Goal: Task Accomplishment & Management: Complete application form

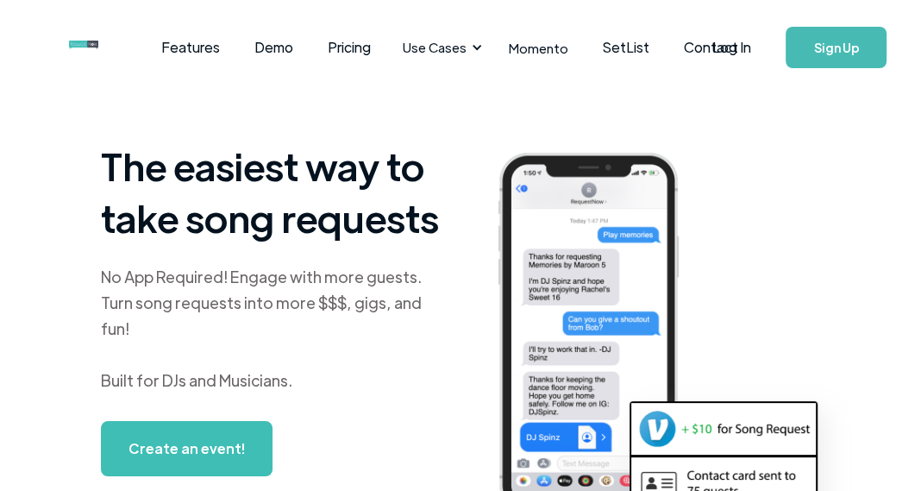
click at [844, 41] on link "Sign Up" at bounding box center [836, 47] width 101 height 41
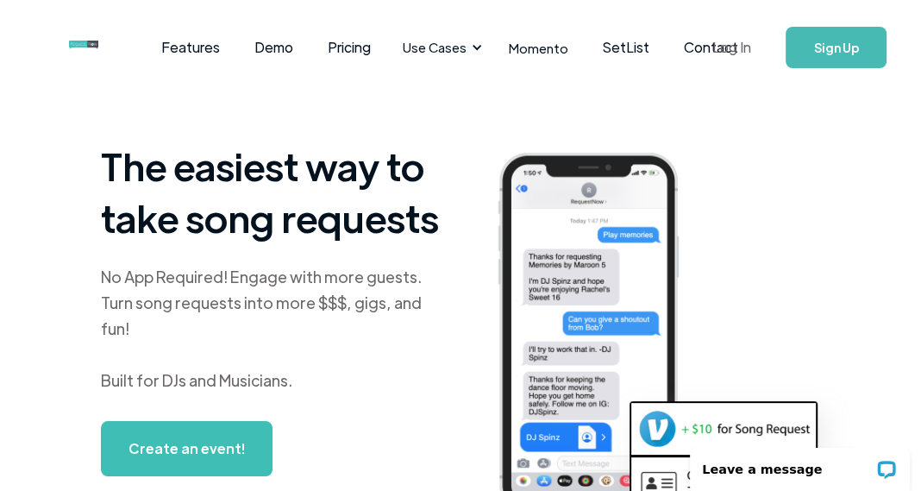
click at [736, 51] on link "Log In" at bounding box center [731, 47] width 73 height 60
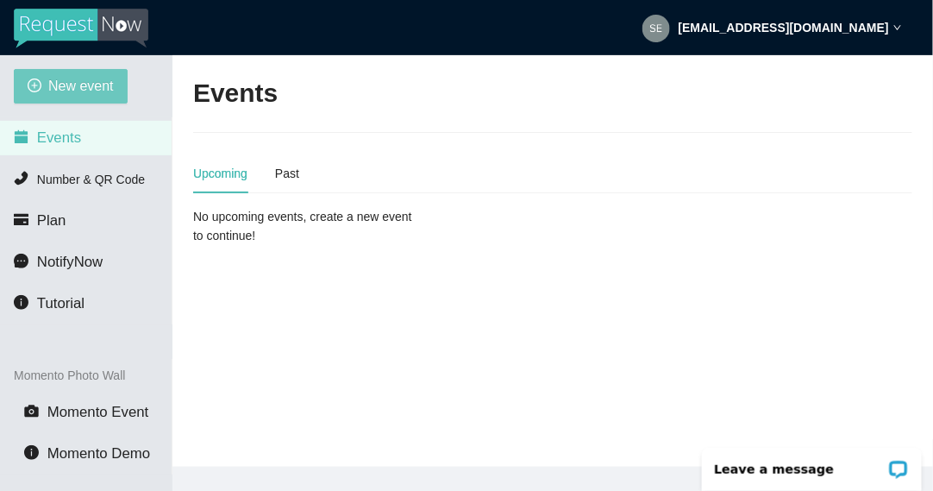
click at [81, 101] on button "New event" at bounding box center [71, 86] width 114 height 34
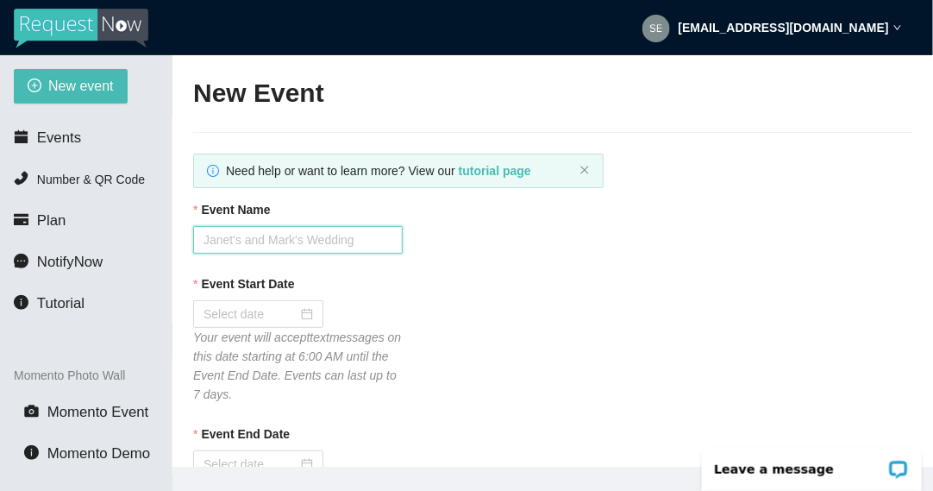
click at [260, 229] on input "Event Name" at bounding box center [298, 240] width 210 height 28
type input "[PERSON_NAME] & [PERSON_NAME]'s Wedding"
click at [60, 140] on span "Events" at bounding box center [59, 137] width 44 height 16
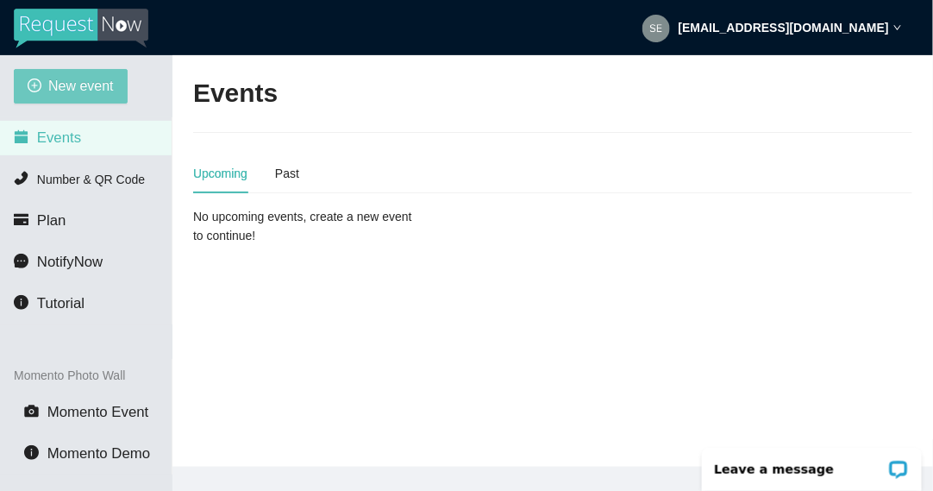
click at [62, 93] on span "New event" at bounding box center [81, 86] width 66 height 22
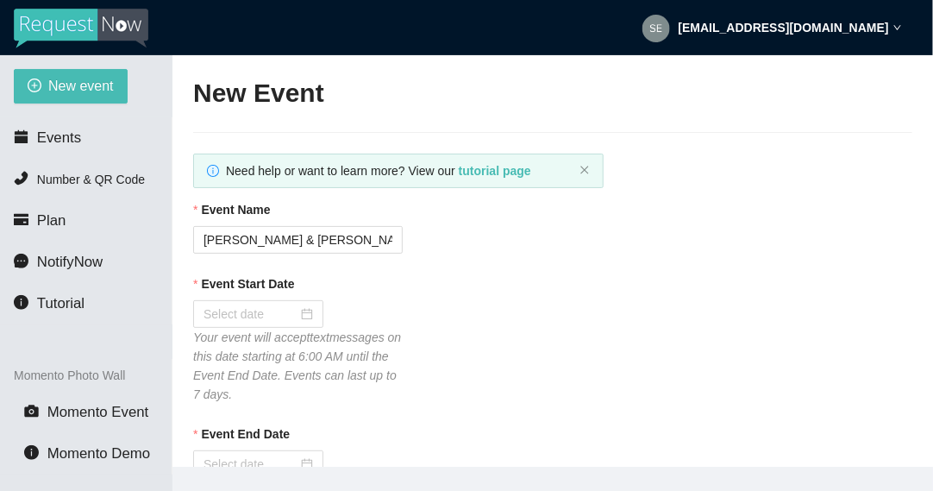
type textarea "https://virtualdj.com/ask/DJ_Spinz"
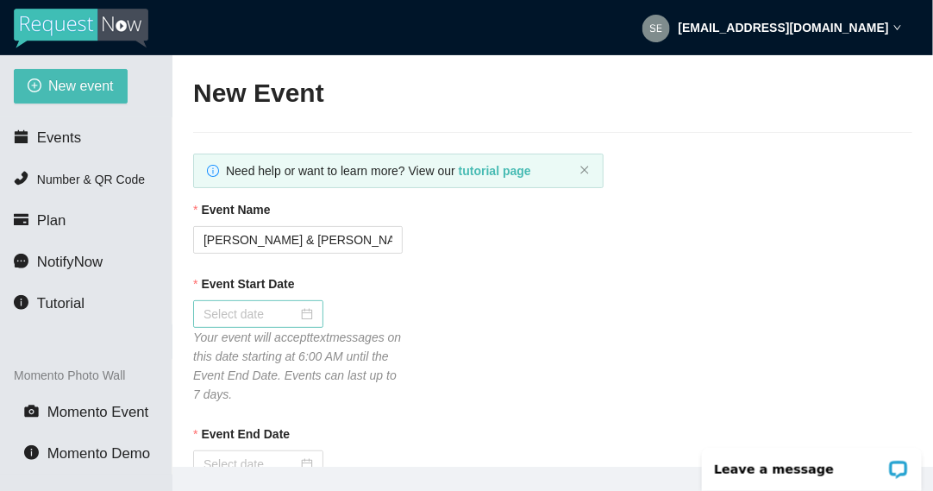
click at [306, 307] on div at bounding box center [259, 313] width 110 height 19
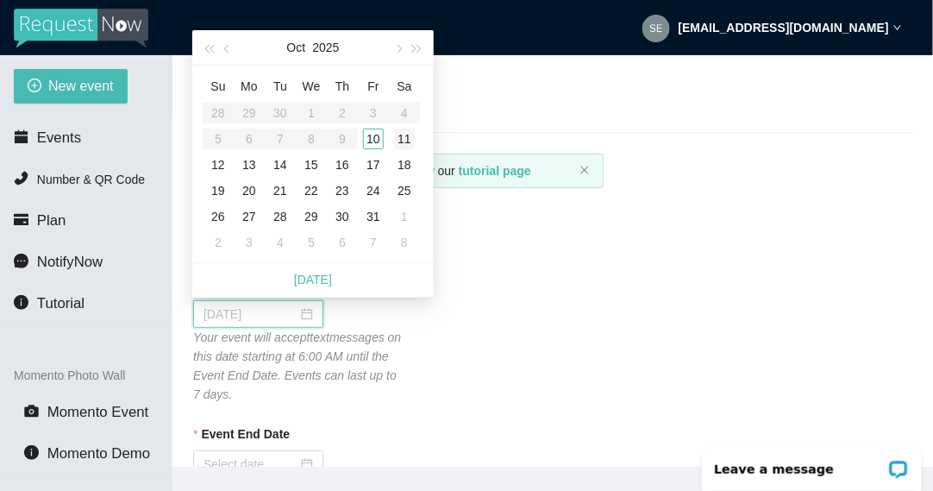
type input "10/11/2025"
click at [401, 143] on div "11" at bounding box center [404, 139] width 21 height 21
type input "10/12/2025"
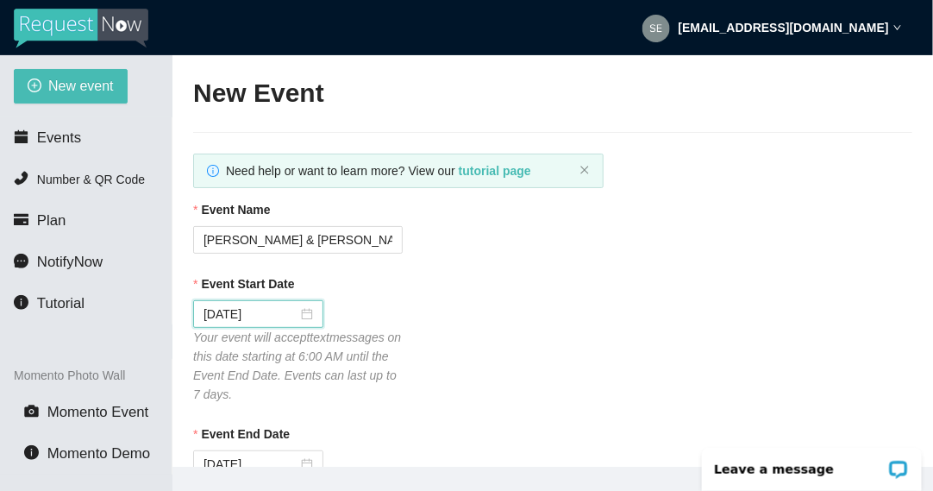
click at [455, 241] on div "Event Name Daniel & Cassandra's Wedding" at bounding box center [552, 226] width 719 height 53
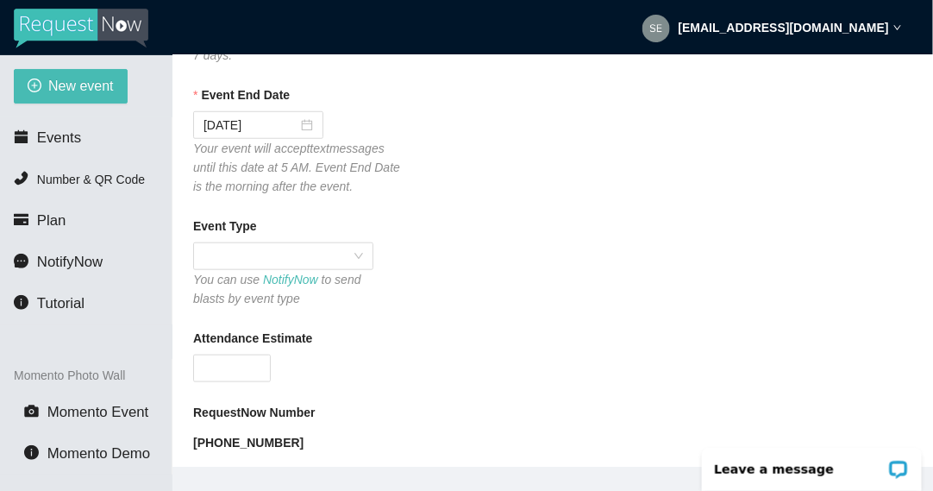
scroll to position [342, 0]
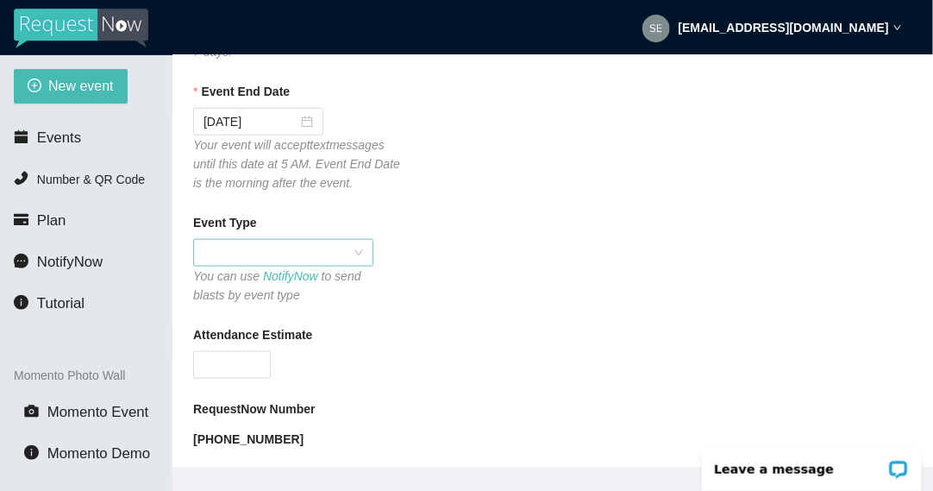
click at [363, 246] on div at bounding box center [283, 253] width 180 height 28
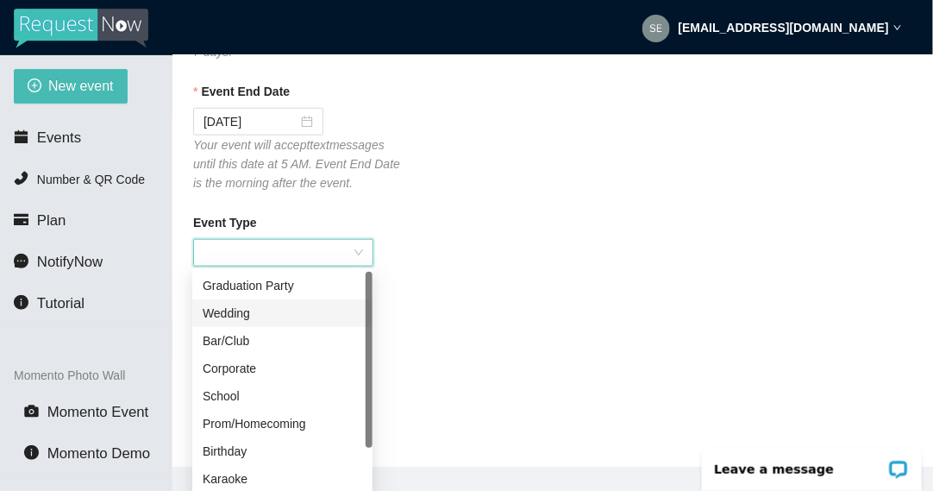
click at [301, 313] on div "Wedding" at bounding box center [283, 313] width 160 height 19
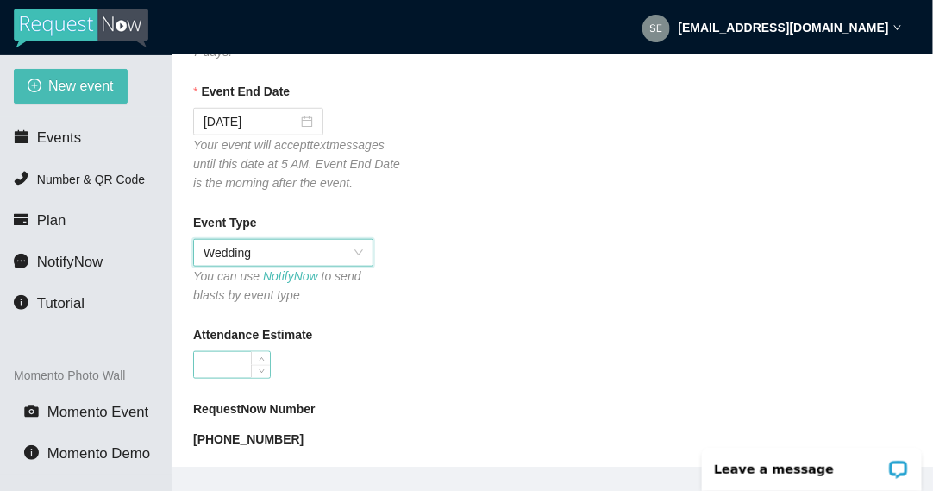
click at [229, 361] on input "Attendance Estimate" at bounding box center [232, 365] width 76 height 26
type input "5"
type input "3"
drag, startPoint x: 229, startPoint y: 361, endPoint x: 413, endPoint y: 361, distance: 183.7
click at [413, 361] on div "Attendance Estimate 250" at bounding box center [552, 351] width 719 height 53
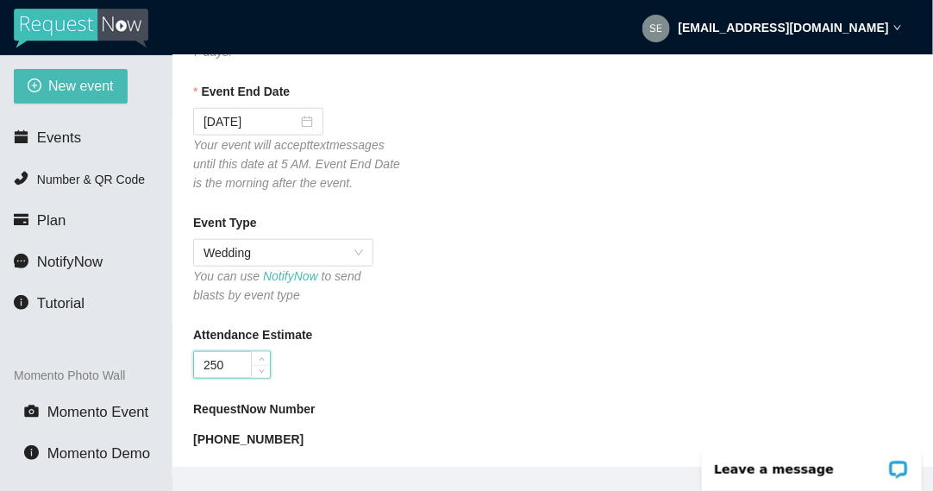
type input "250"
click at [413, 361] on div "Attendance Estimate 250" at bounding box center [552, 351] width 719 height 53
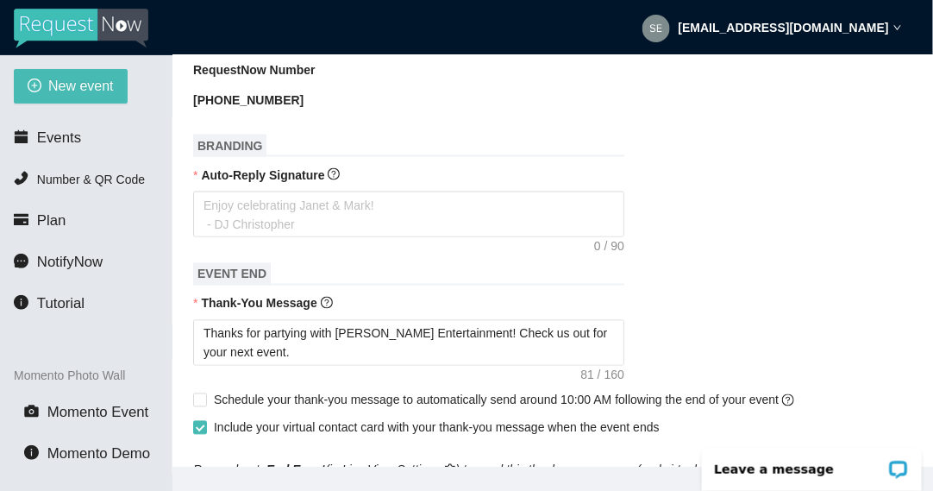
scroll to position [685, 0]
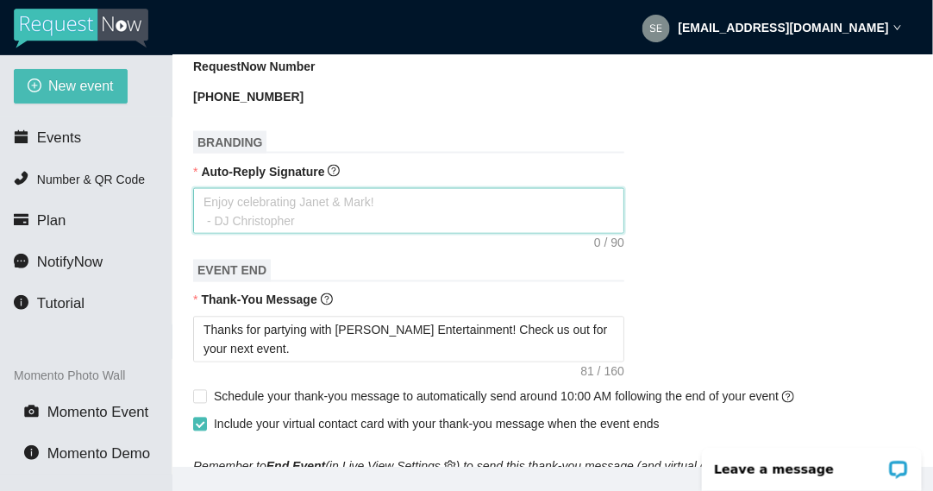
click at [386, 216] on textarea "Auto-Reply Signature" at bounding box center [408, 211] width 431 height 46
type textarea "E"
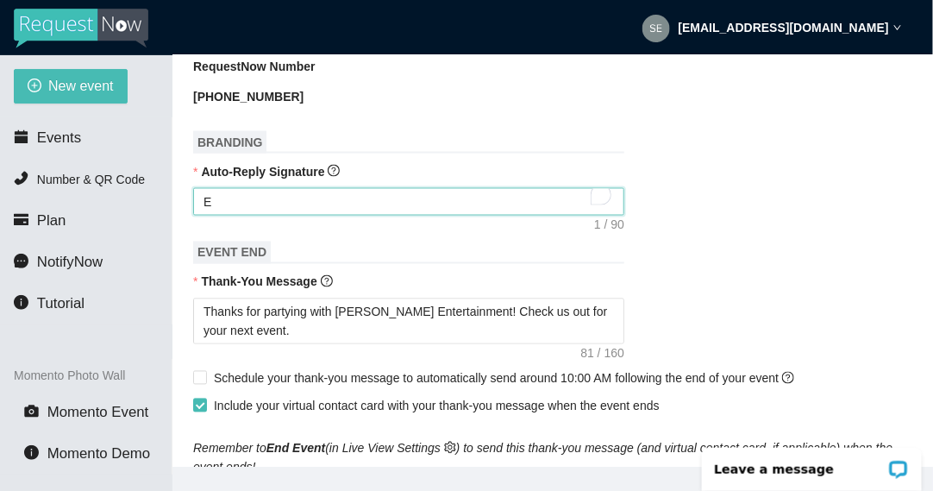
type textarea "Ej"
type textarea "Ejo"
type textarea "Ejoy"
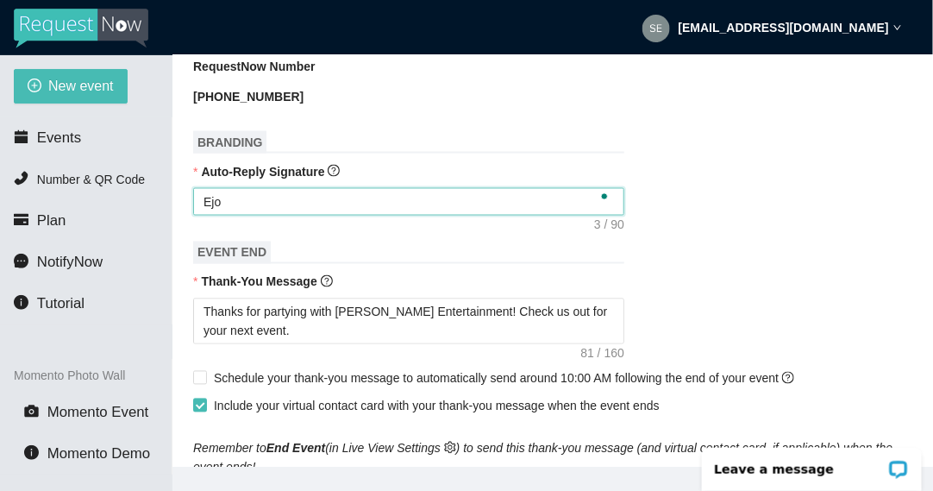
type textarea "Ejoy"
type textarea "Ejo"
type textarea "Ej"
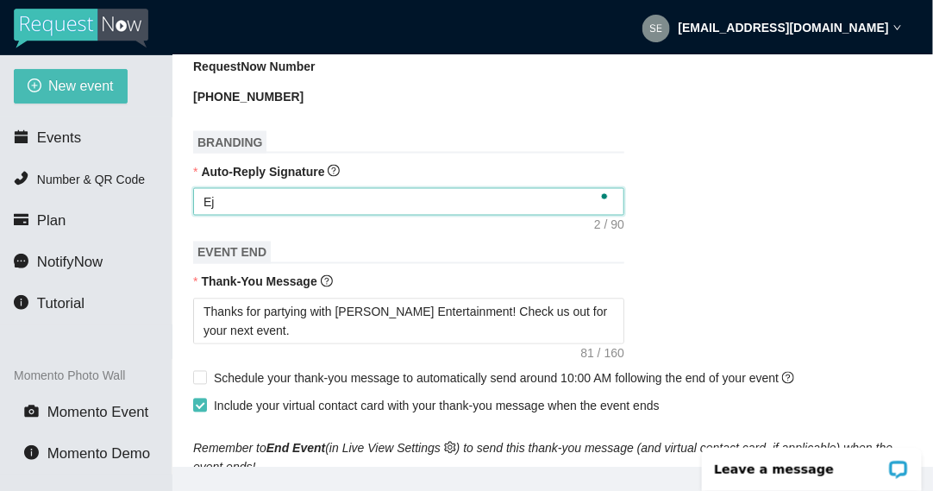
type textarea "E"
type textarea "En"
type textarea "Enj"
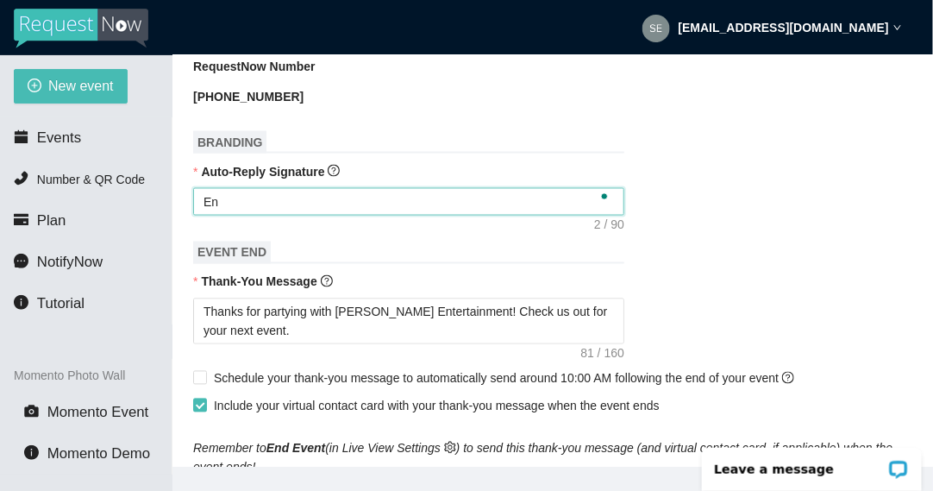
type textarea "Enj"
type textarea "Enjo"
type textarea "Enjou"
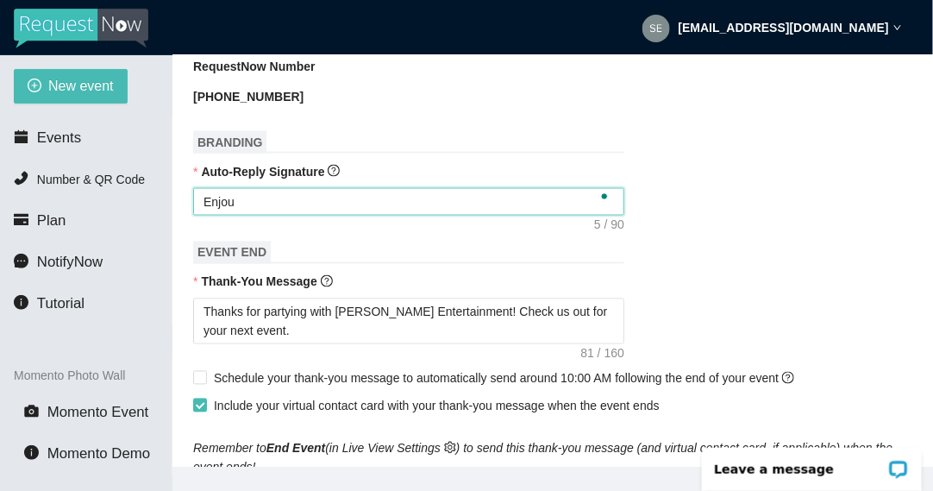
type textarea "Enjo"
type textarea "Enjoy"
type textarea "Enjoy c"
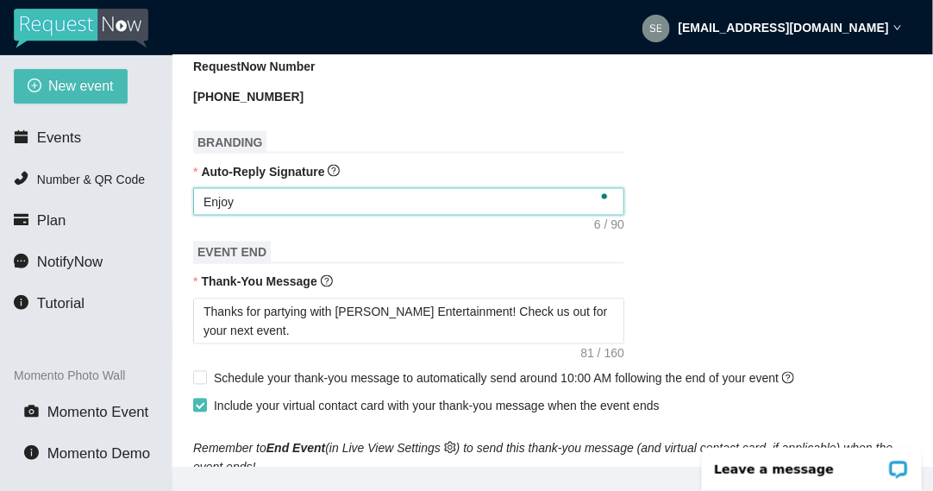
type textarea "Enjoy c"
type textarea "Enjoy ce"
type textarea "Enjoy cel"
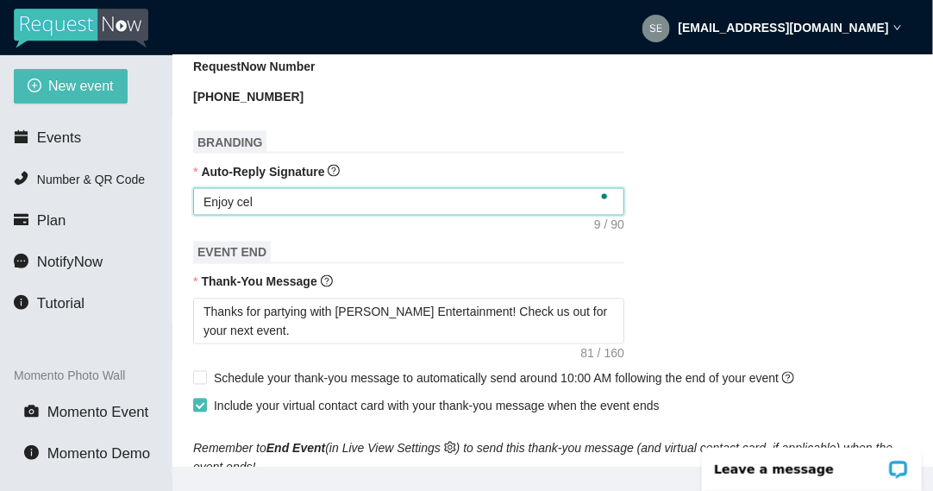
type textarea "Enjoy cele"
type textarea "Enjoy celeb"
type textarea "Enjoy celebr"
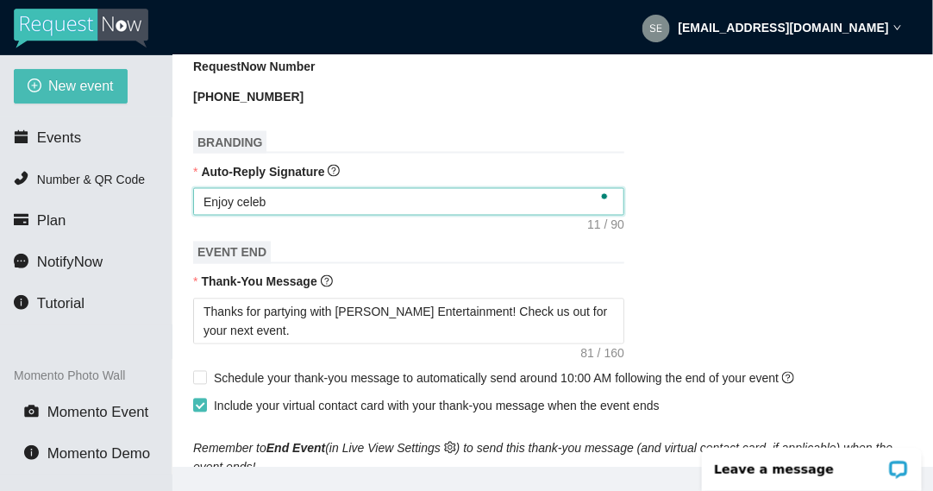
type textarea "Enjoy celebr"
type textarea "Enjoy celebra"
type textarea "Enjoy celebrat"
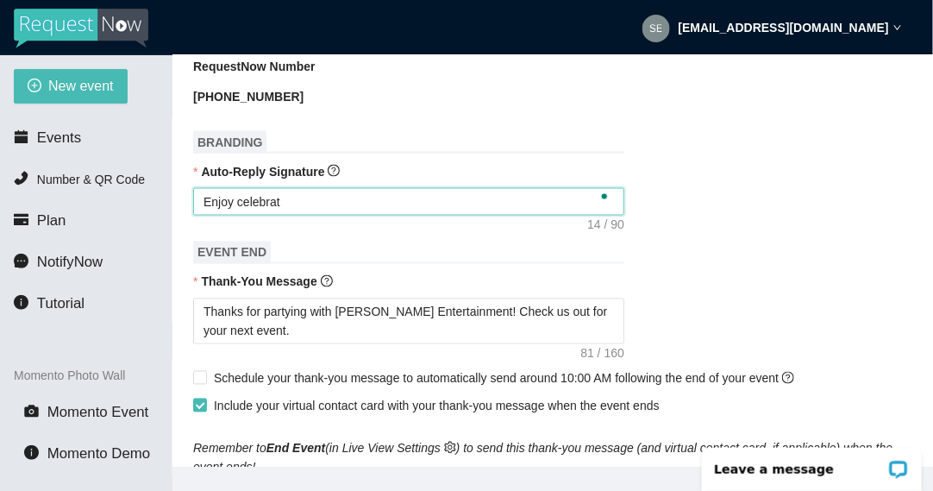
type textarea "Enjoy celebrati"
type textarea "Enjoy celebratin"
type textarea "Enjoy celebrating"
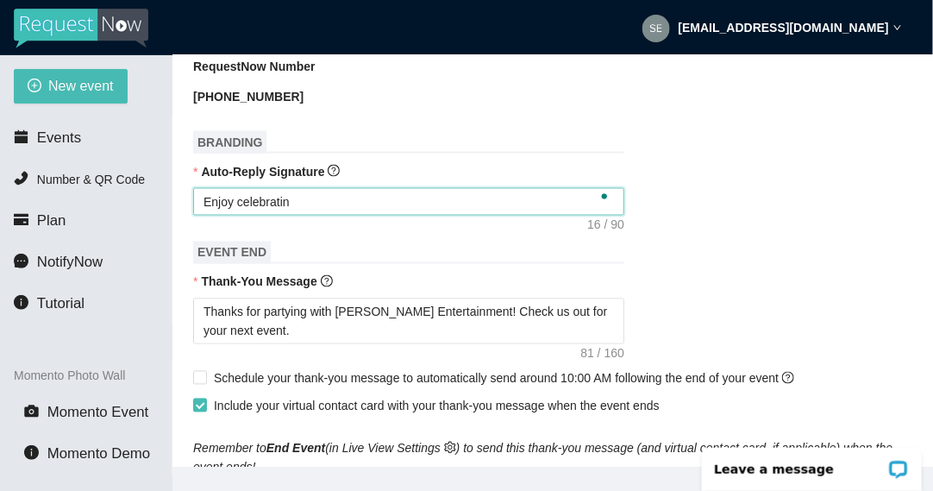
type textarea "Enjoy celebrating"
type textarea "Enjoy celebrating D"
type textarea "Enjoy celebrating Da"
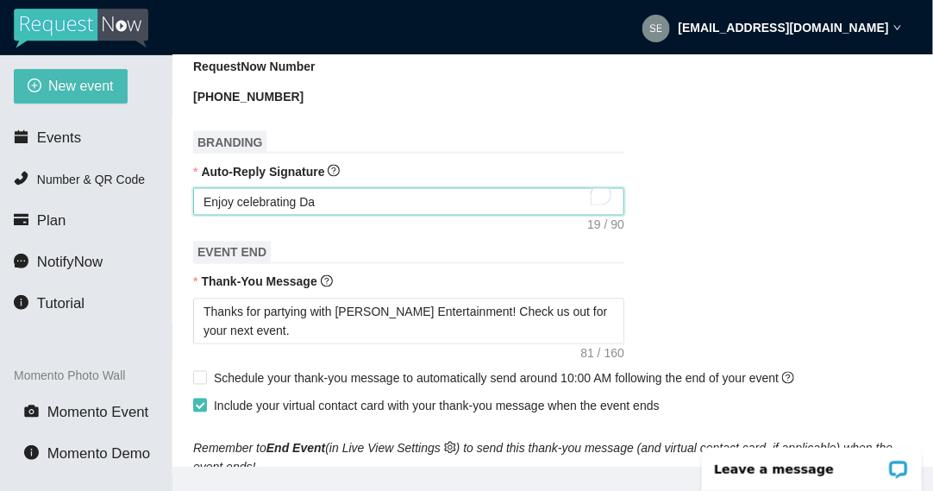
type textarea "Enjoy celebrating Dan"
type textarea "Enjoy celebrating Dani"
type textarea "Enjoy celebrating Danie"
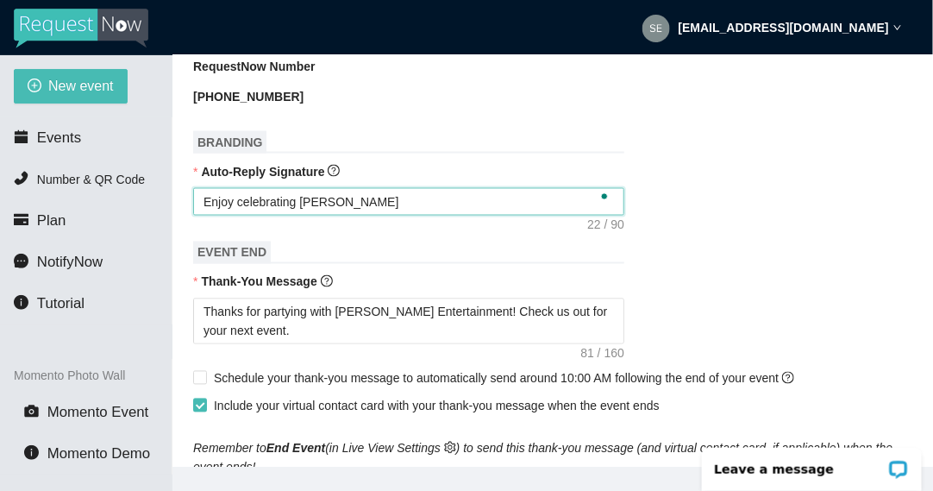
type textarea "Enjoy celebrating Danie"
type textarea "Enjoy celebrating Daniel"
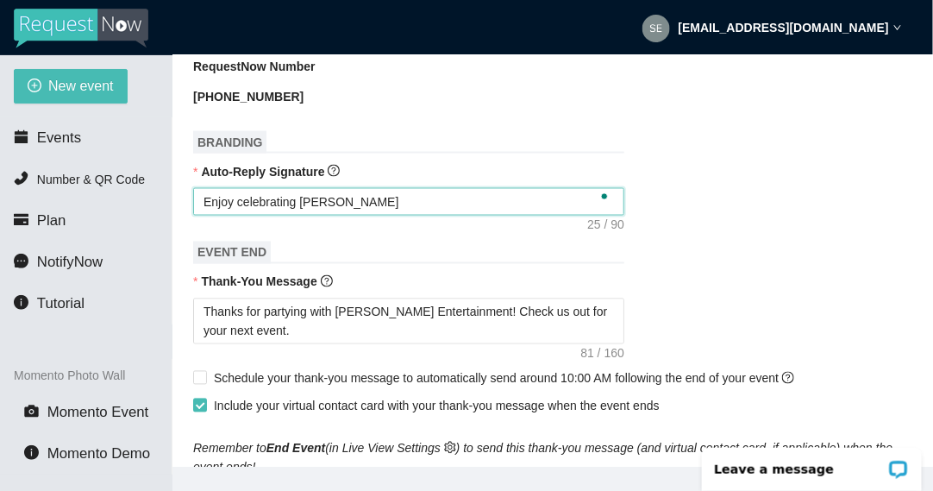
type textarea "Enjoy celebrating Daniel a"
type textarea "Enjoy celebrating Daniel an"
type textarea "Enjoy celebrating Daniel and"
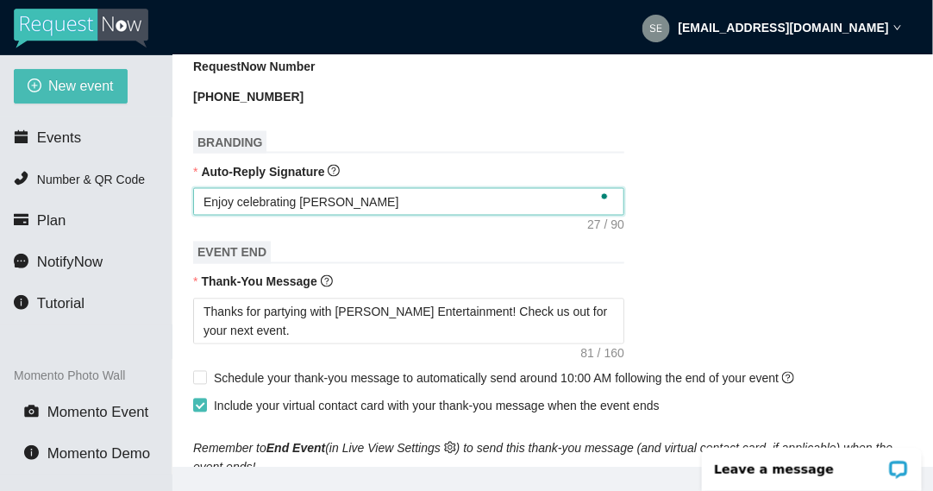
type textarea "Enjoy celebrating Daniel and"
type textarea "Enjoy celebrating Daniel and C"
type textarea "Enjoy celebrating Daniel and Ca"
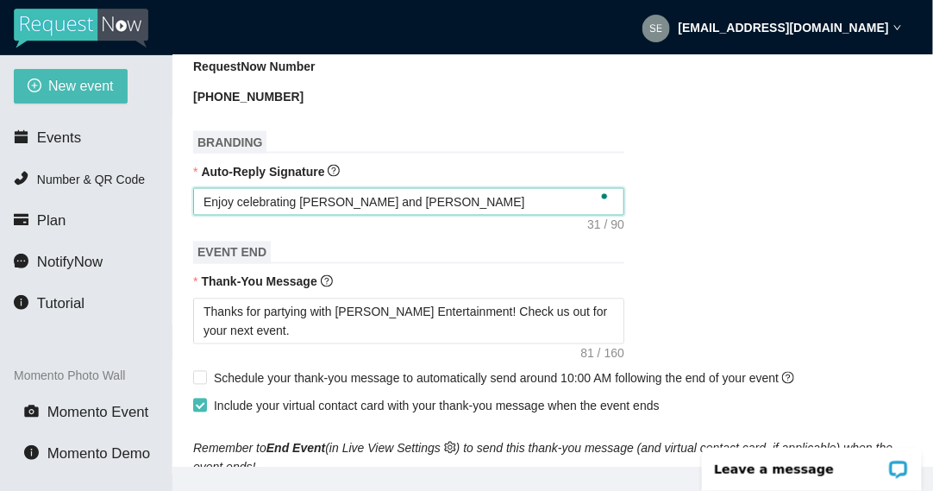
type textarea "Enjoy celebrating Daniel and Cas"
type textarea "Enjoy celebrating Daniel and Cass"
type textarea "Enjoy celebrating Daniel and Cassa"
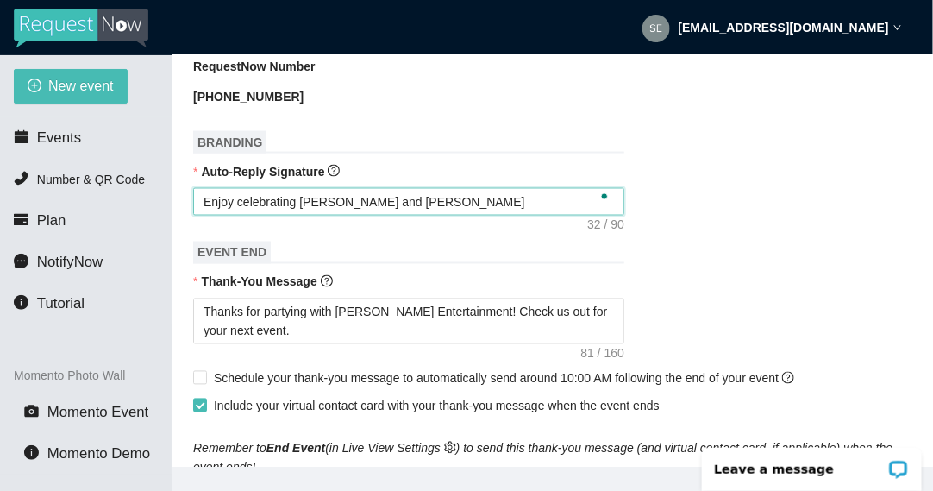
type textarea "Enjoy celebrating Daniel and Cassa"
type textarea "Enjoy celebrating Daniel and Cassan"
type textarea "Enjoy celebrating Daniel and Cassand"
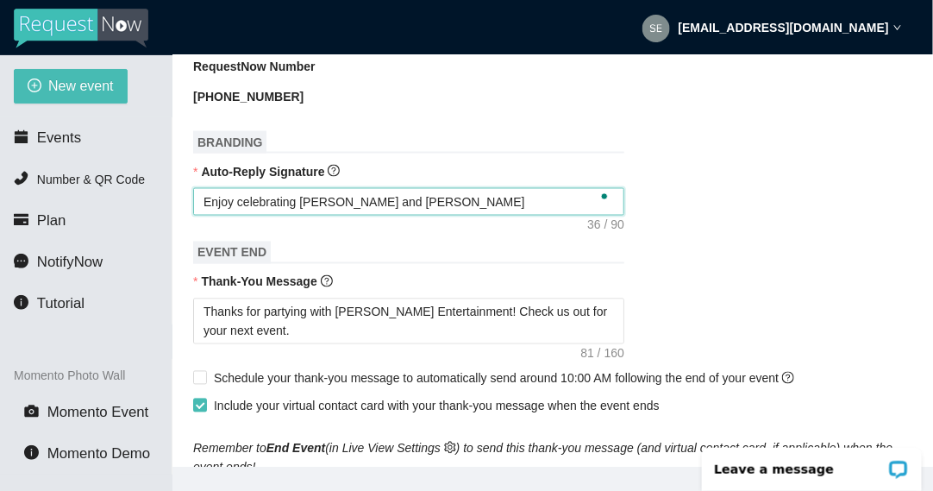
type textarea "Enjoy celebrating Daniel and Cassandr"
type textarea "Enjoy celebrating Daniel and Cassandra"
type textarea "Enjoy celebrating Daniel and Cassandra!"
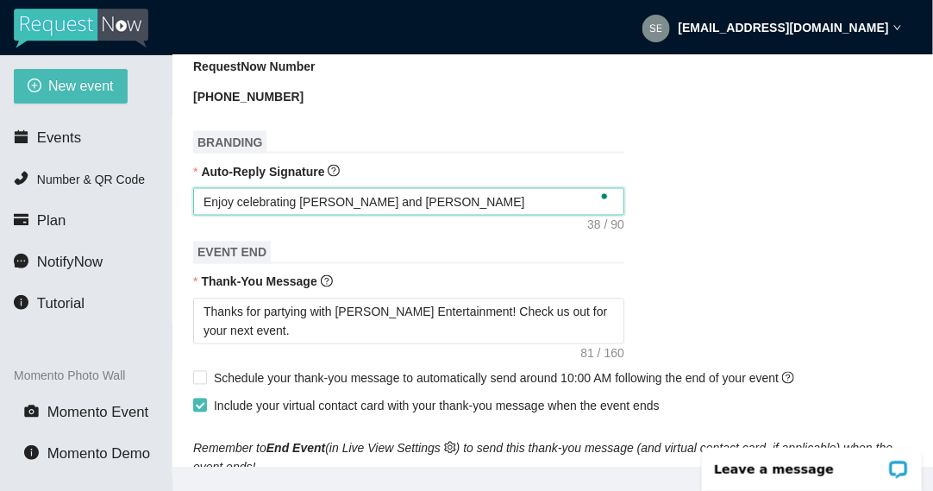
type textarea "Enjoy celebrating Daniel and Cassandra!"
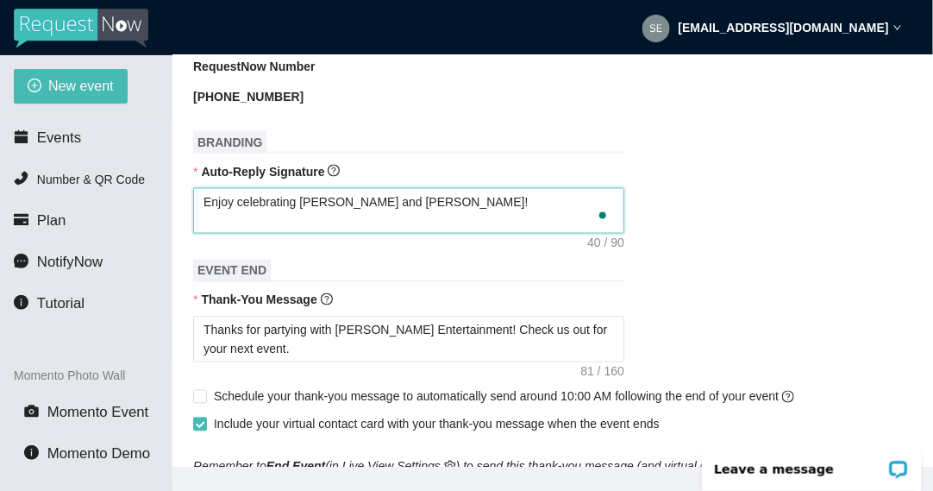
type textarea "Enjoy celebrating Daniel and Cassandra!"
type textarea "Enjoy celebrating Daniel and Cassandra! K"
type textarea "Enjoy celebrating Daniel and Cassandra! Ke"
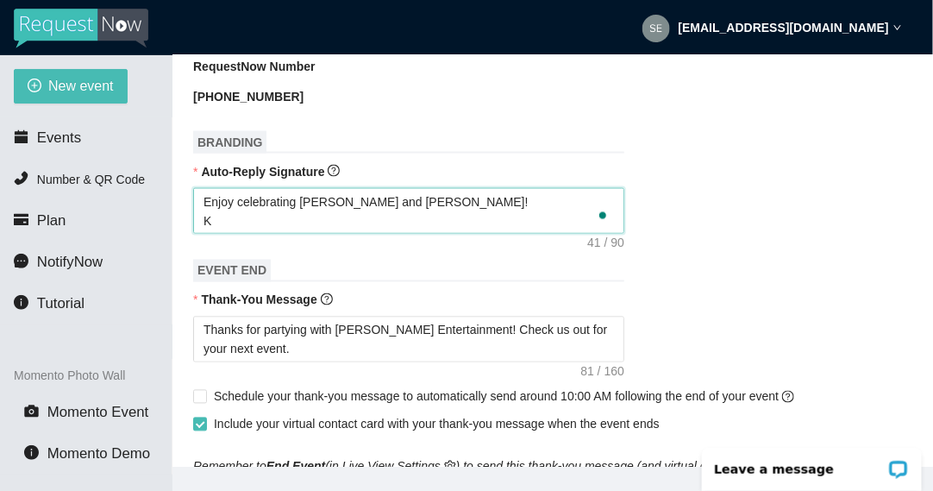
type textarea "Enjoy celebrating Daniel and Cassandra! Ke"
type textarea "Enjoy celebrating Daniel and Cassandra! Kee"
type textarea "Enjoy celebrating Daniel and Cassandra! Keep"
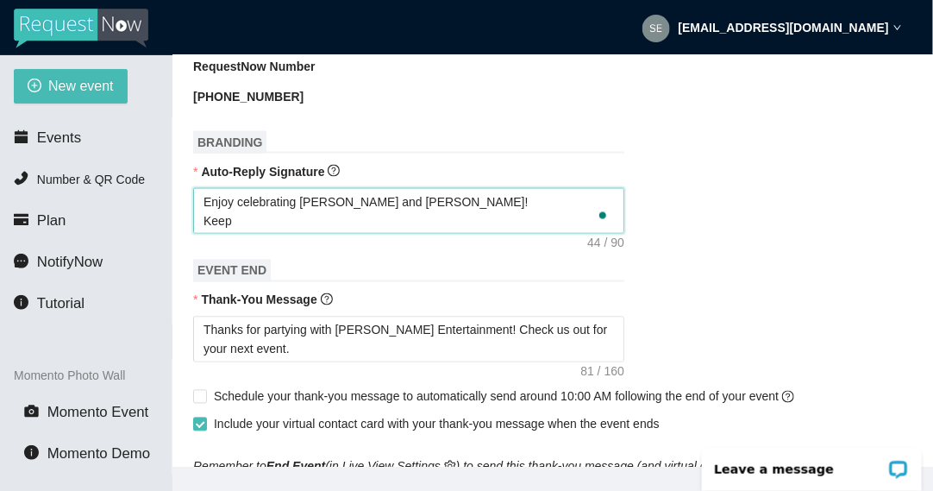
type textarea "Enjoy celebrating Daniel and Cassandra! Keep"
type textarea "Enjoy celebrating Daniel and Cassandra! Keep t"
type textarea "Enjoy celebrating Daniel and Cassandra! Keep th"
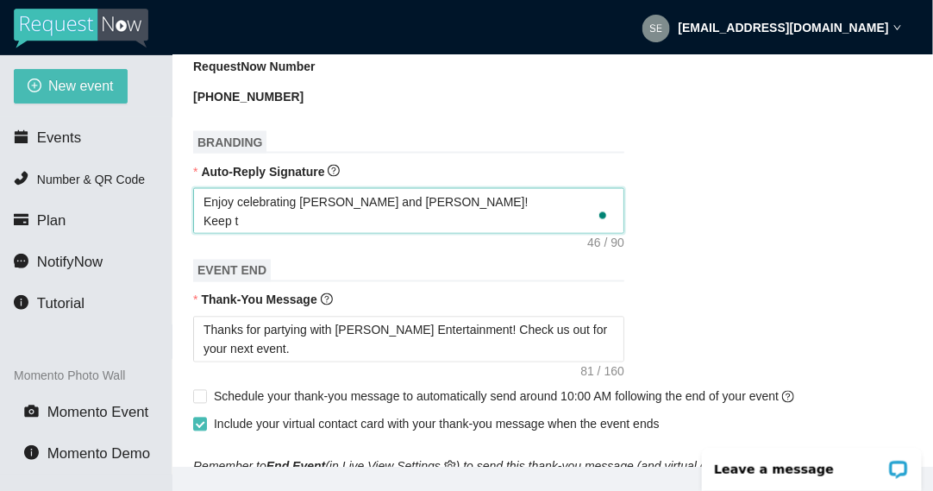
type textarea "Enjoy celebrating Daniel and Cassandra! Keep th"
type textarea "Enjoy celebrating Daniel and Cassandra! Keep tho"
type textarea "Enjoy celebrating Daniel and Cassandra! Keep thos"
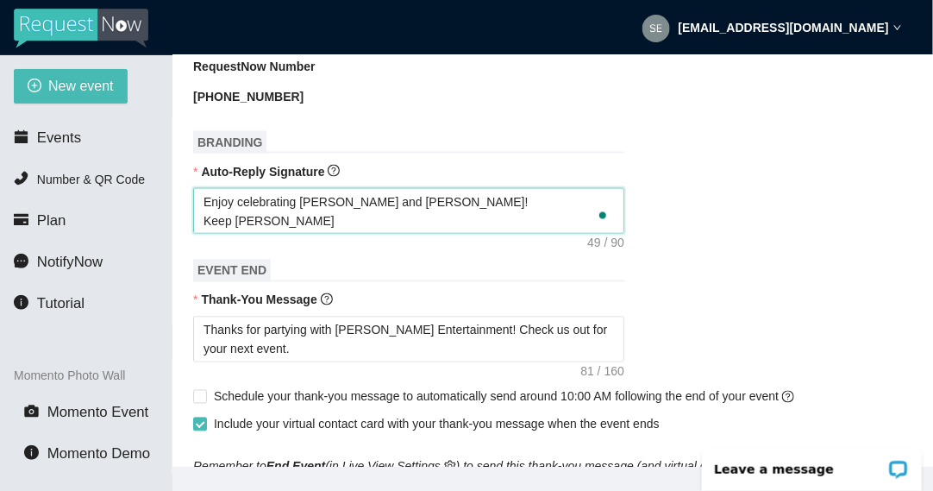
type textarea "Enjoy celebrating Daniel and Cassandra! Keep those"
type textarea "Enjoy celebrating Daniel and Cassandra! Keep those r"
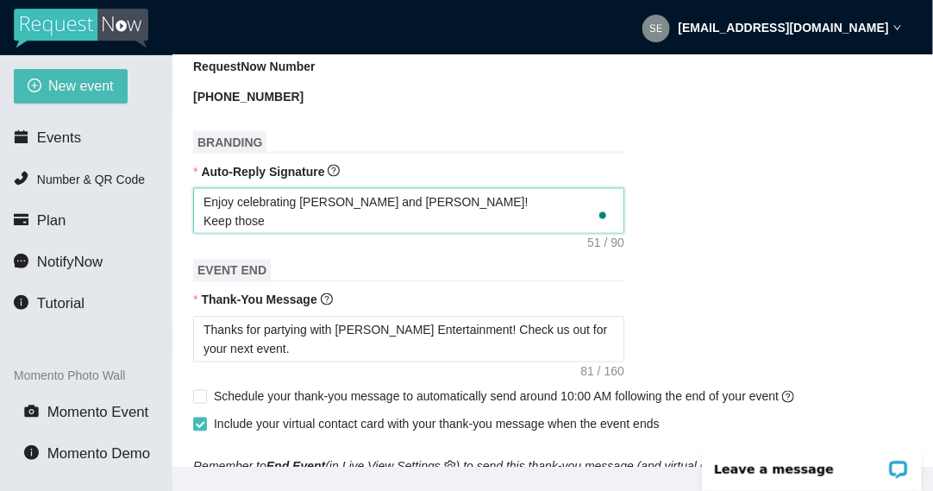
type textarea "Enjoy celebrating Daniel and Cassandra! Keep those r"
type textarea "Enjoy celebrating Daniel and Cassandra! Keep those re"
type textarea "Enjoy celebrating Daniel and Cassandra! Keep those req"
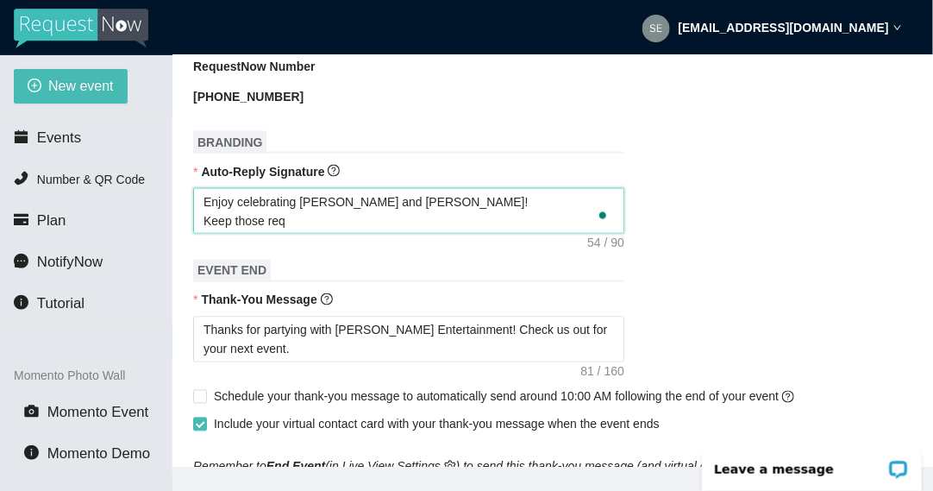
type textarea "Enjoy celebrating Daniel and Cassandra! Keep those requ"
type textarea "Enjoy celebrating Daniel and Cassandra! Keep those reque"
type textarea "Enjoy celebrating Daniel and Cassandra! Keep those reques"
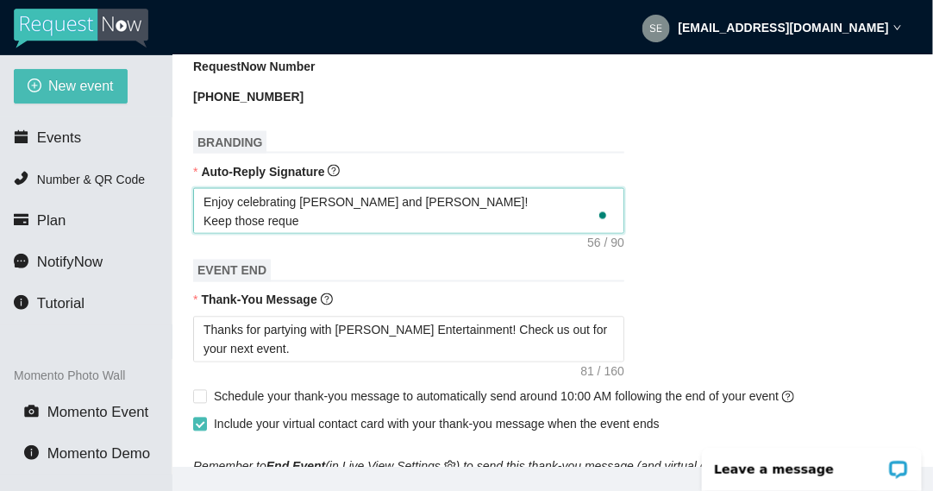
type textarea "Enjoy celebrating Daniel and Cassandra! Keep those reques"
type textarea "Enjoy celebrating Daniel and Cassandra! Keep those request"
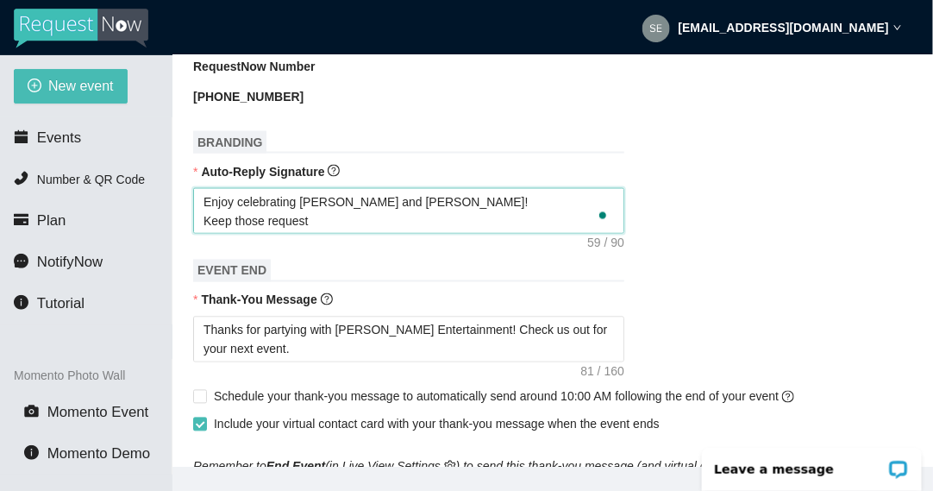
type textarea "Enjoy celebrating Daniel and Cassandra! Keep those request a"
type textarea "Enjoy celebrating Daniel and Cassandra! Keep those request an"
type textarea "Enjoy celebrating Daniel and Cassandra! Keep those request and"
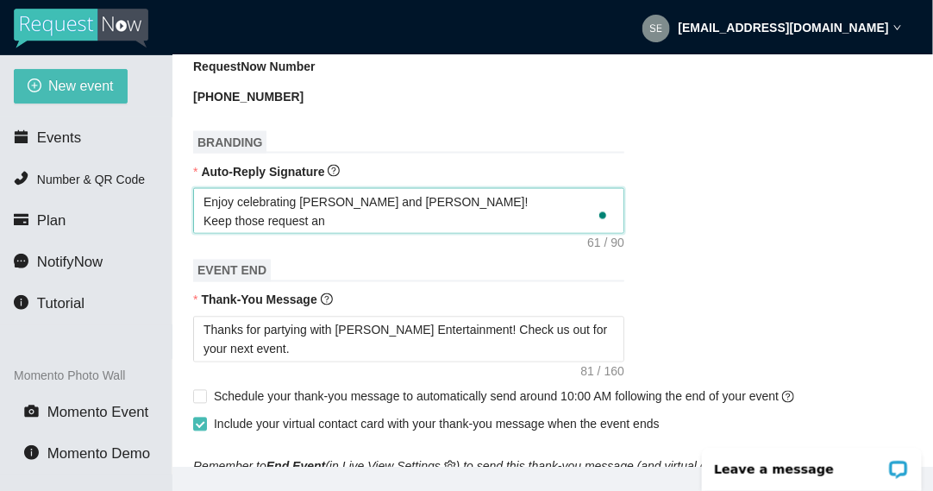
type textarea "Enjoy celebrating Daniel and Cassandra! Keep those request and"
type textarea "Enjoy celebrating Daniel and Cassandra! Keep those request and p"
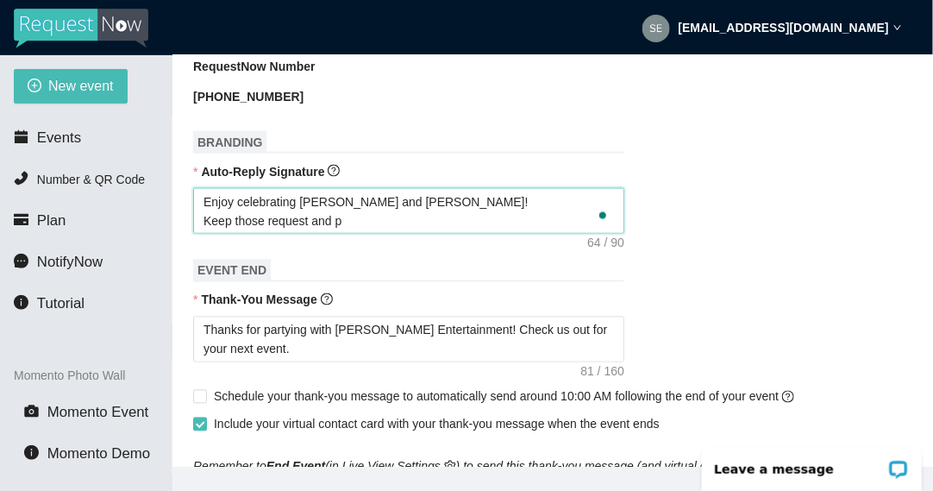
type textarea "Enjoy celebrating Daniel and Cassandra! Keep those request and pi"
type textarea "Enjoy celebrating Daniel and Cassandra! Keep those request and pic"
type textarea "Enjoy celebrating Daniel and Cassandra! Keep those request and pics"
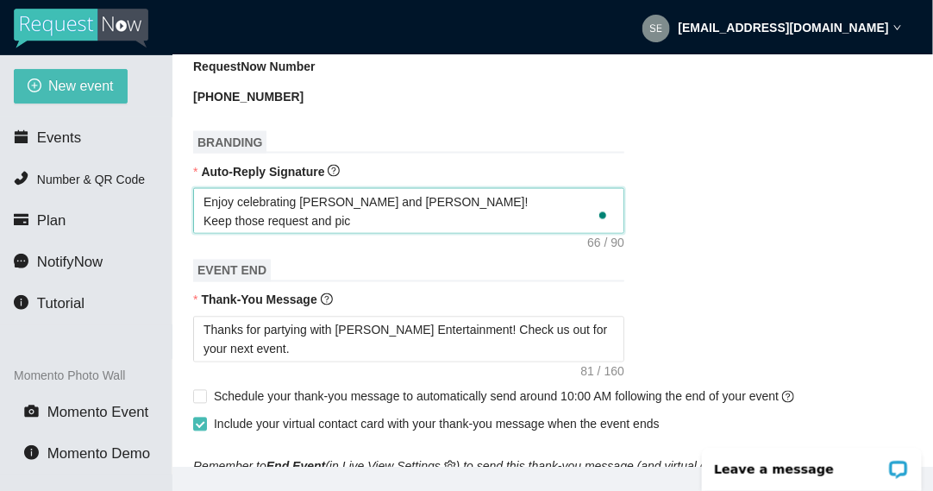
type textarea "Enjoy celebrating Daniel and Cassandra! Keep those request and pics"
type textarea "Enjoy celebrating Daniel and Cassandra! Keep those request and pics c"
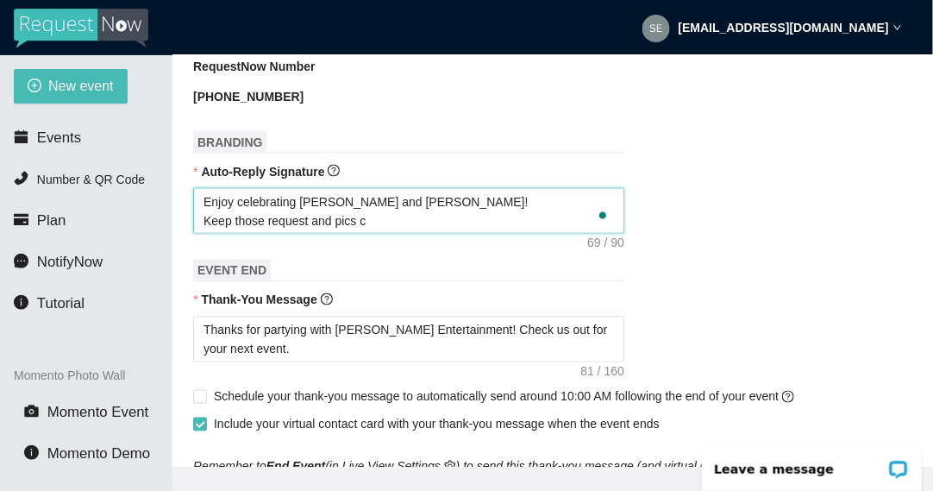
type textarea "Enjoy celebrating Daniel and Cassandra! Keep those request and pics co"
type textarea "Enjoy celebrating Daniel and Cassandra! Keep those request and pics com"
type textarea "Enjoy celebrating Daniel and Cassandra! Keep those request and pics comi"
type textarea "Enjoy celebrating Daniel and Cassandra! Keep those request and pics comin"
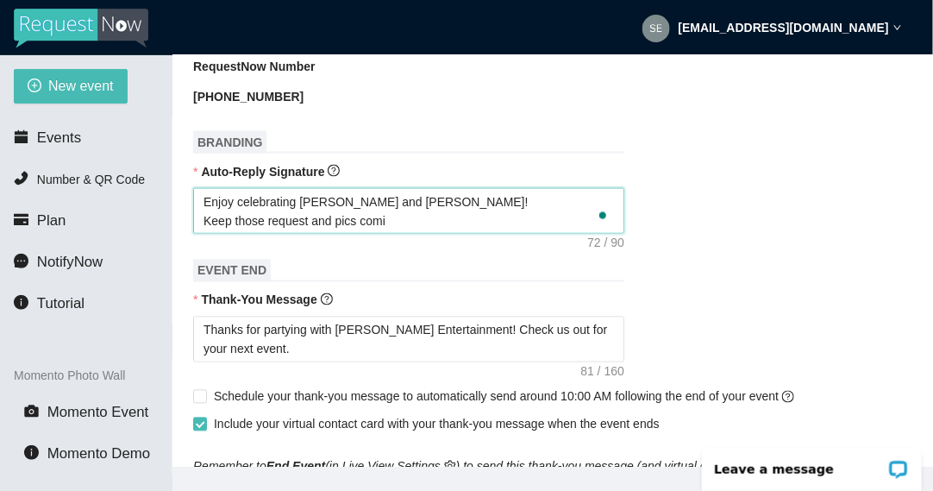
type textarea "Enjoy celebrating Daniel and Cassandra! Keep those request and pics comin"
type textarea "Enjoy celebrating Daniel and Cassandra! Keep those request and pics coming"
type textarea "Enjoy celebrating Daniel and Cassandra! Keep those request and pics coming!"
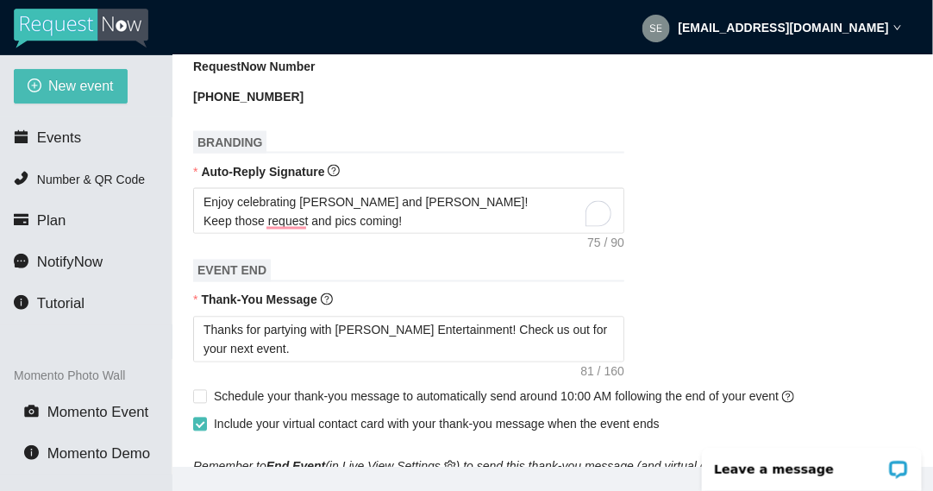
click at [718, 317] on div "Thanks for partying with Sedillo Entertainment! Check us out for your next even…" at bounding box center [552, 340] width 719 height 46
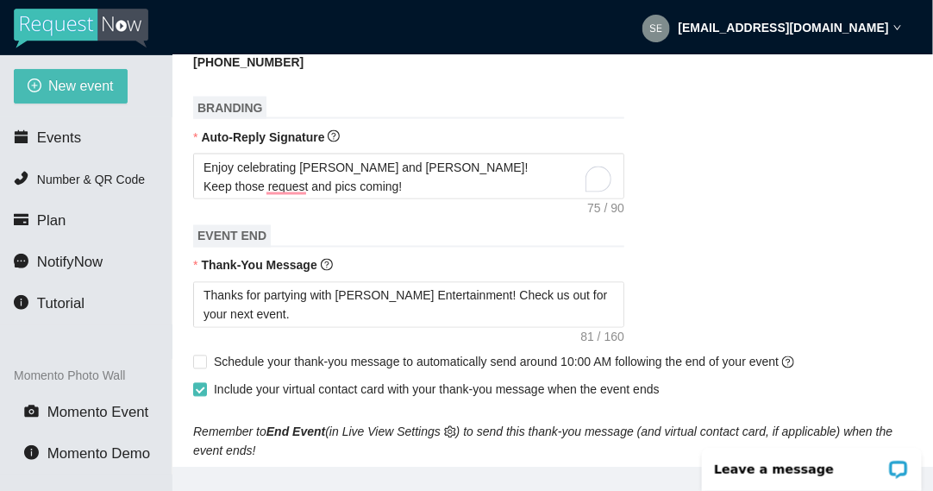
scroll to position [753, 0]
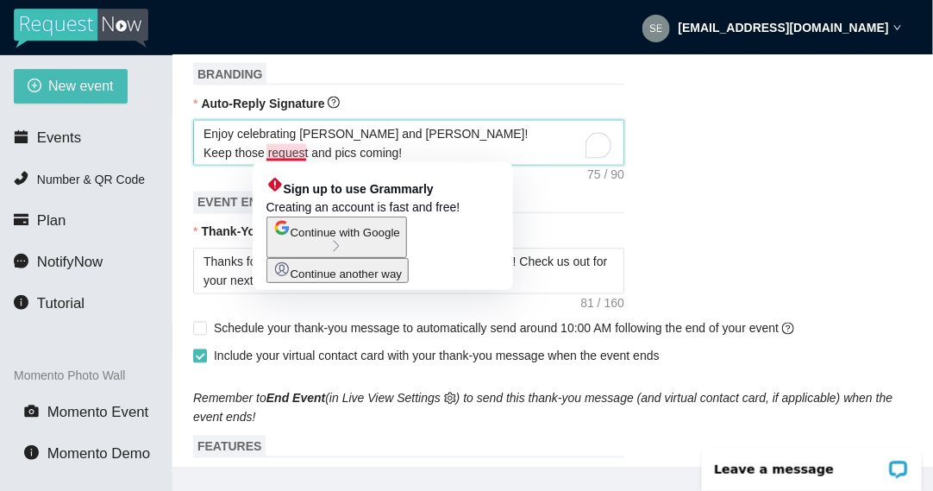
click at [305, 152] on textarea "Enjoy celebrating Daniel and Cassandra! Keep those request and pics coming!" at bounding box center [408, 143] width 431 height 46
type textarea "Enjoy celebrating Daniel and Cassandra! Keep those requests and pics coming!"
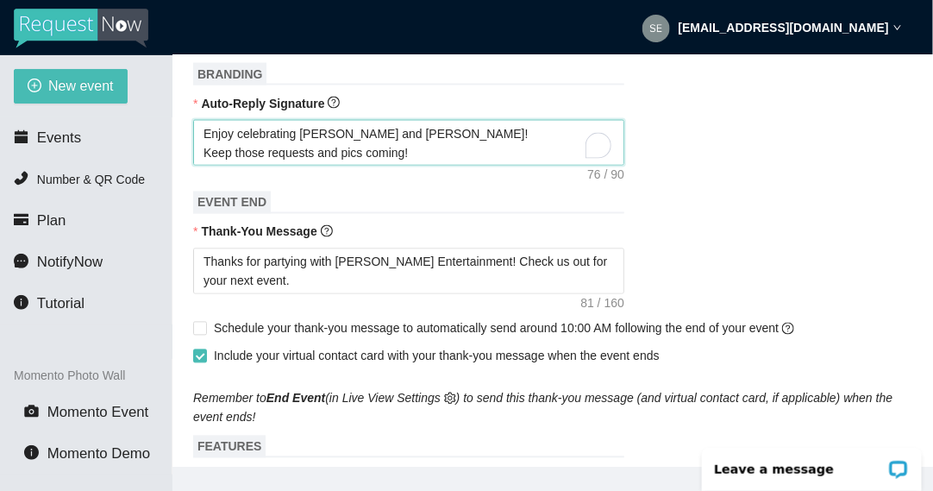
type textarea "Enjoy celebrating Daniel and Cassandra! Keep those requests and pics coming!"
click at [395, 184] on form "Event Name Daniel & Cassandra's Wedding Event Start Date 10/11/2025 Your event …" at bounding box center [552, 256] width 719 height 1619
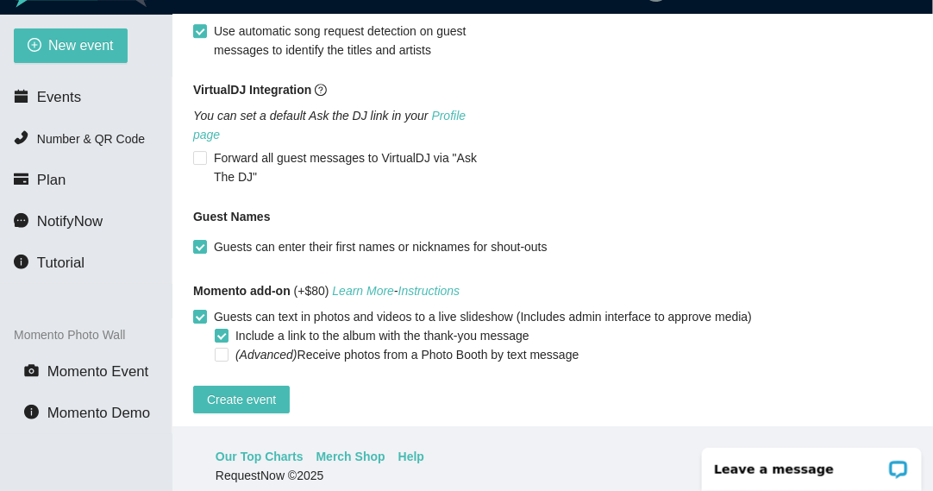
scroll to position [55, 0]
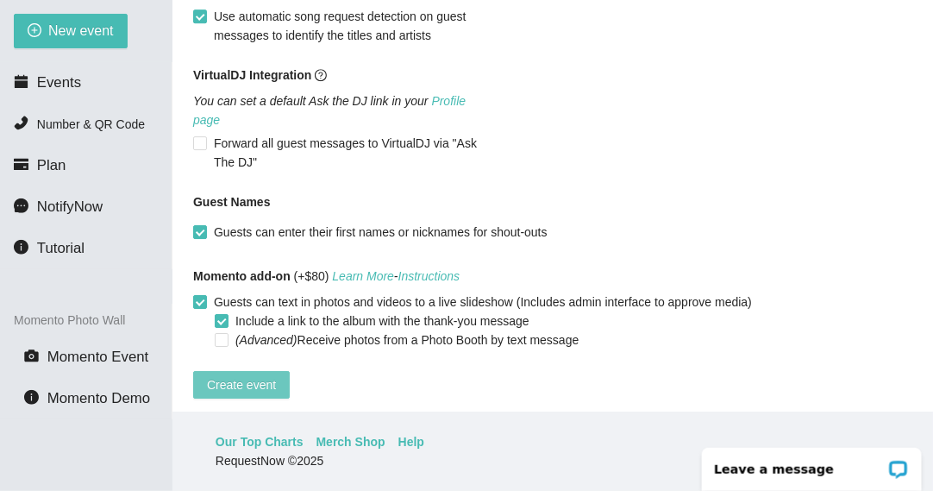
click at [244, 375] on span "Create event" at bounding box center [241, 384] width 69 height 19
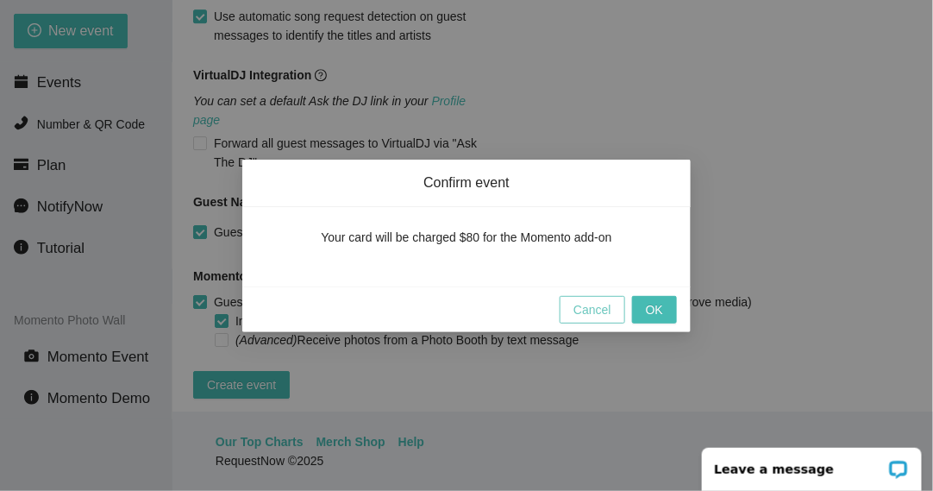
click at [608, 309] on span "Cancel" at bounding box center [593, 309] width 38 height 19
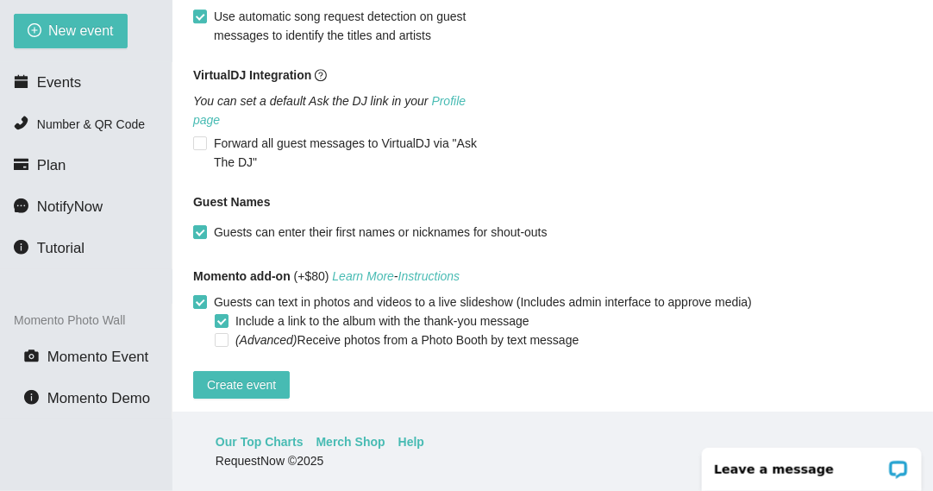
click at [690, 192] on div "Guest Names" at bounding box center [552, 205] width 719 height 26
click at [212, 375] on span "Create event" at bounding box center [241, 384] width 69 height 19
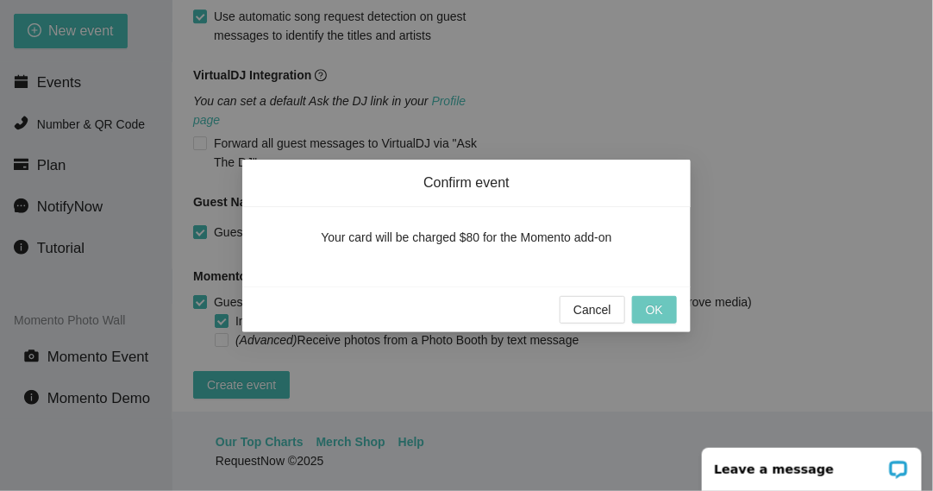
click at [664, 309] on button "OK" at bounding box center [654, 310] width 45 height 28
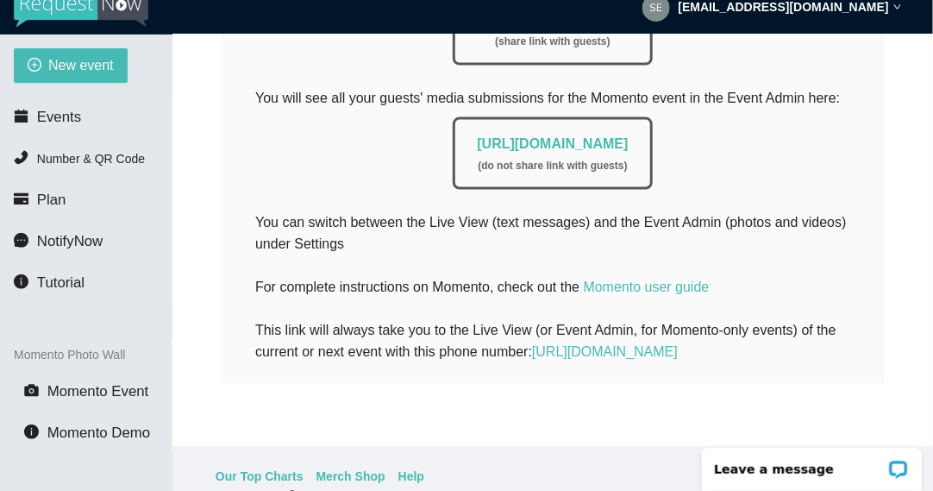
scroll to position [0, 0]
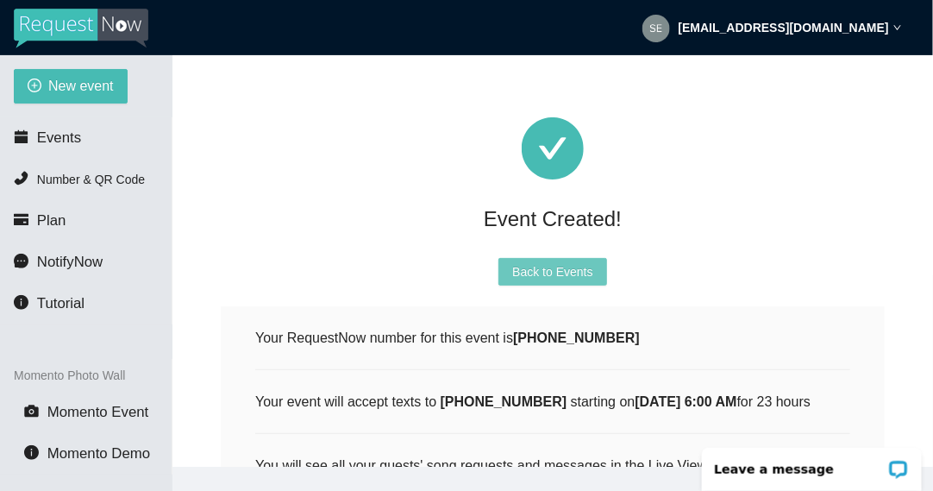
click at [576, 267] on span "Back to Events" at bounding box center [552, 271] width 80 height 19
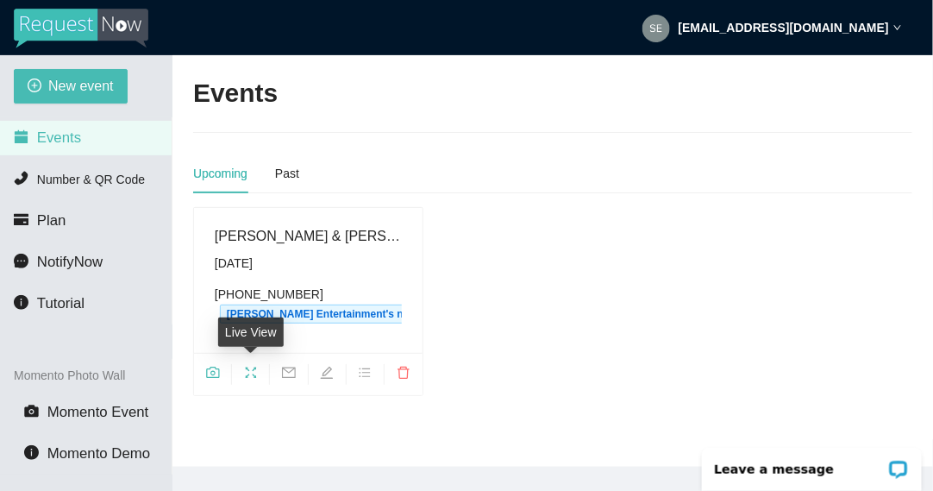
click at [253, 369] on icon "fullscreen" at bounding box center [251, 373] width 14 height 14
drag, startPoint x: 293, startPoint y: 183, endPoint x: 240, endPoint y: 178, distance: 53.7
click at [240, 178] on div "Upcoming" at bounding box center [220, 173] width 54 height 19
drag, startPoint x: 240, startPoint y: 178, endPoint x: 496, endPoint y: 164, distance: 256.5
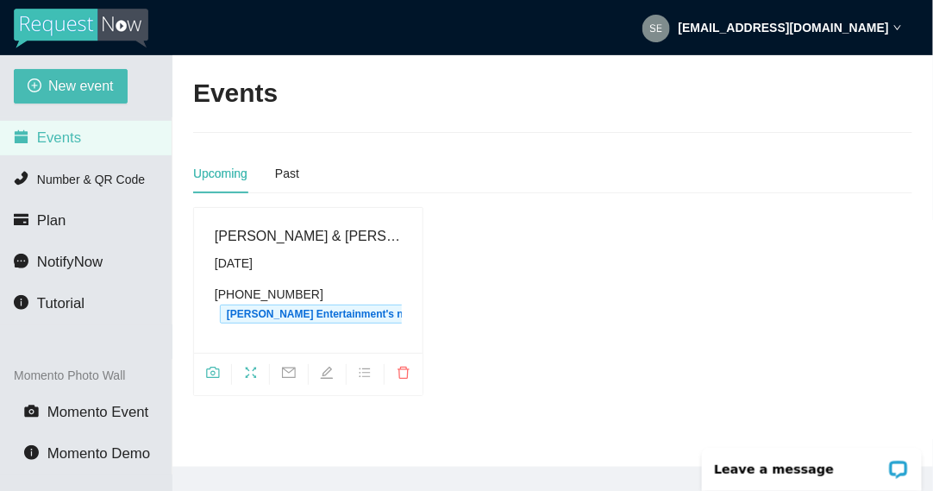
click at [496, 164] on div "Upcoming Past" at bounding box center [552, 174] width 719 height 40
click at [612, 30] on header "[EMAIL_ADDRESS][DOMAIN_NAME]" at bounding box center [466, 27] width 933 height 55
click at [328, 373] on icon "edit" at bounding box center [327, 373] width 14 height 14
type textarea "https://virtualdj.com/ask/DJ_Spinz"
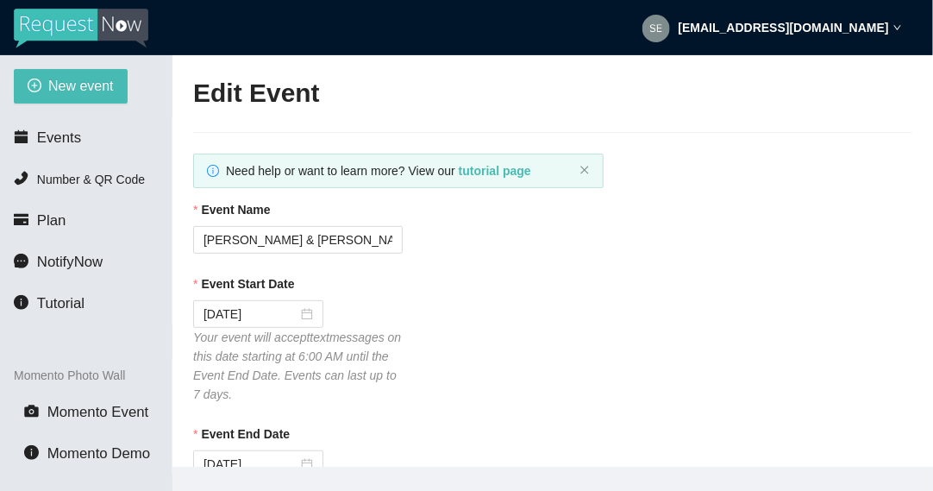
click at [565, 300] on div "Event Start Date 10/11/2025 Your event will accept text messages on this date s…" at bounding box center [552, 338] width 719 height 129
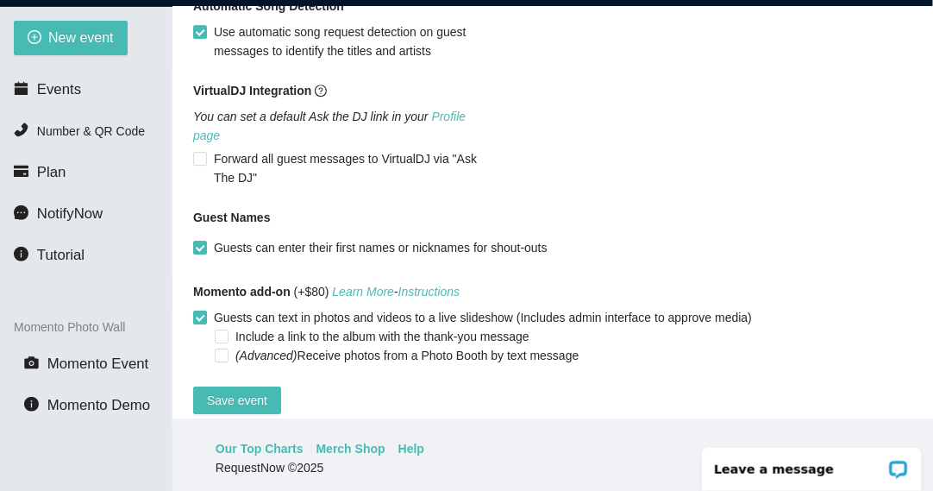
scroll to position [1365, 0]
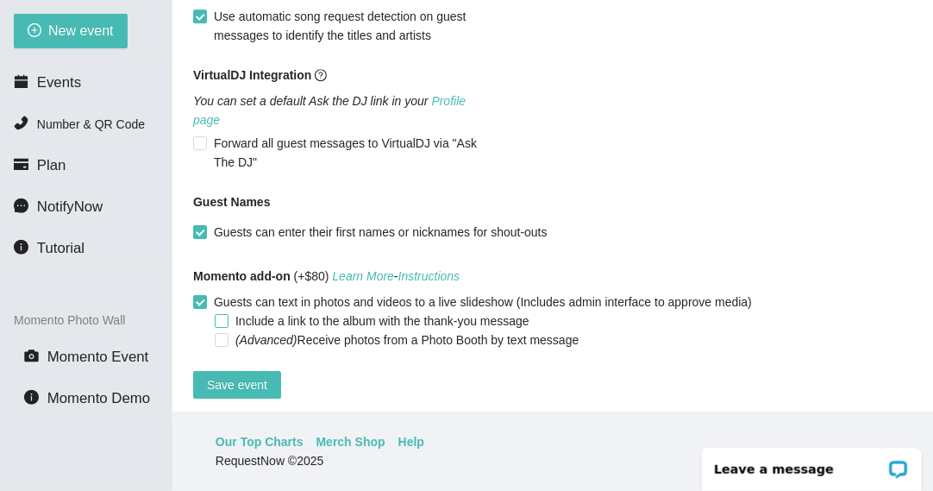
click at [223, 314] on input "Include a link to the album with the thank-you message" at bounding box center [221, 320] width 12 height 12
checkbox input "true"
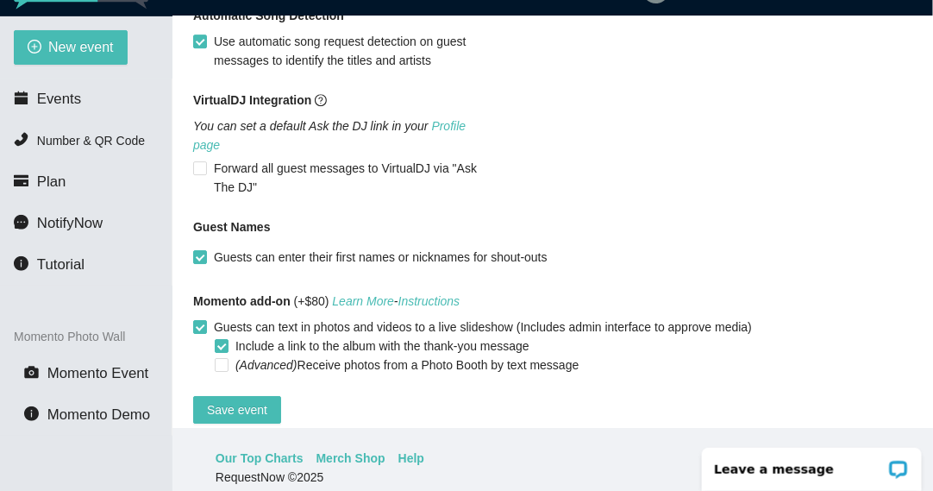
scroll to position [55, 0]
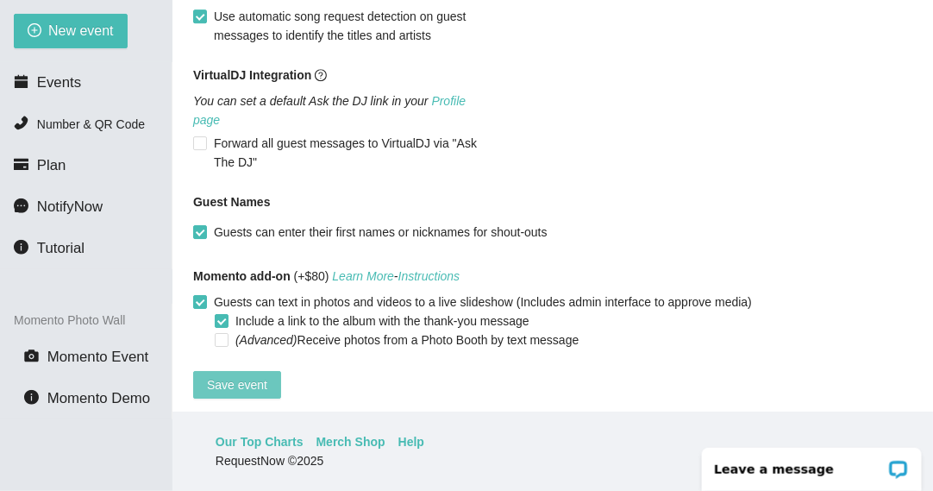
click at [240, 375] on span "Save event" at bounding box center [237, 384] width 60 height 19
click at [98, 130] on span "Number & QR Code" at bounding box center [91, 124] width 108 height 14
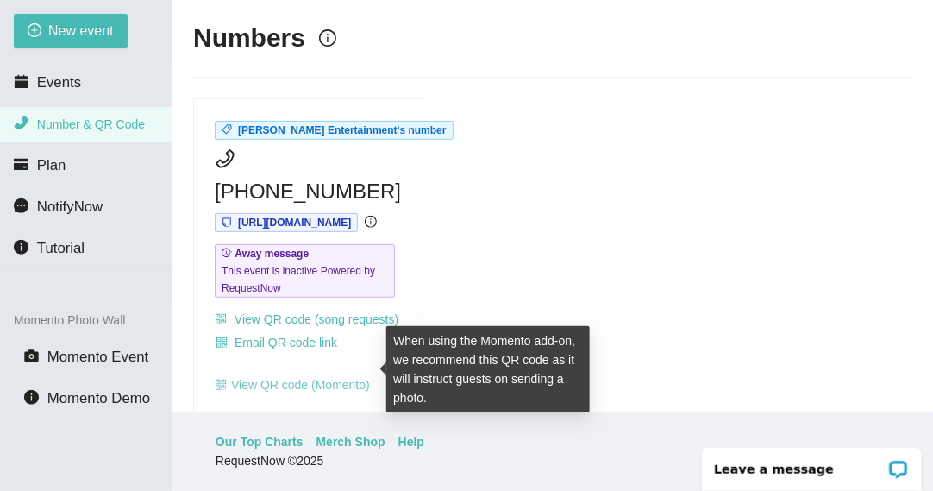
click at [293, 378] on link "View QR code (Momento)" at bounding box center [292, 385] width 155 height 14
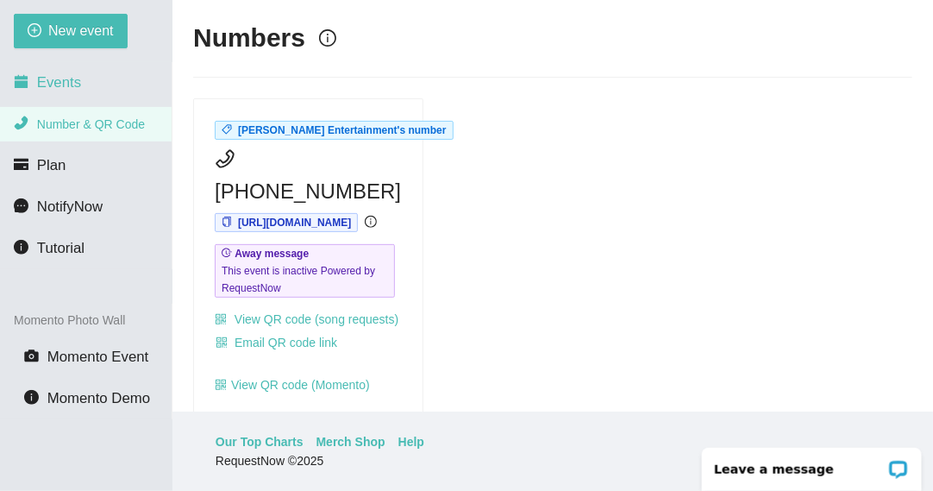
click at [66, 86] on span "Events" at bounding box center [59, 82] width 44 height 16
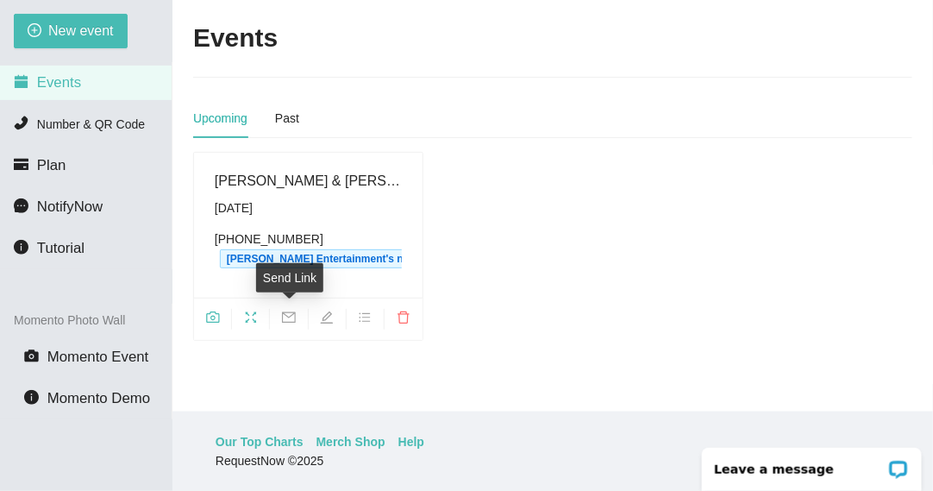
click at [296, 317] on icon "mail" at bounding box center [289, 316] width 14 height 11
click at [543, 196] on div "Daniel & Cassandra's Wedding Saturday, October 11th (575) 214-2448 Sedillo Ente…" at bounding box center [552, 246] width 733 height 189
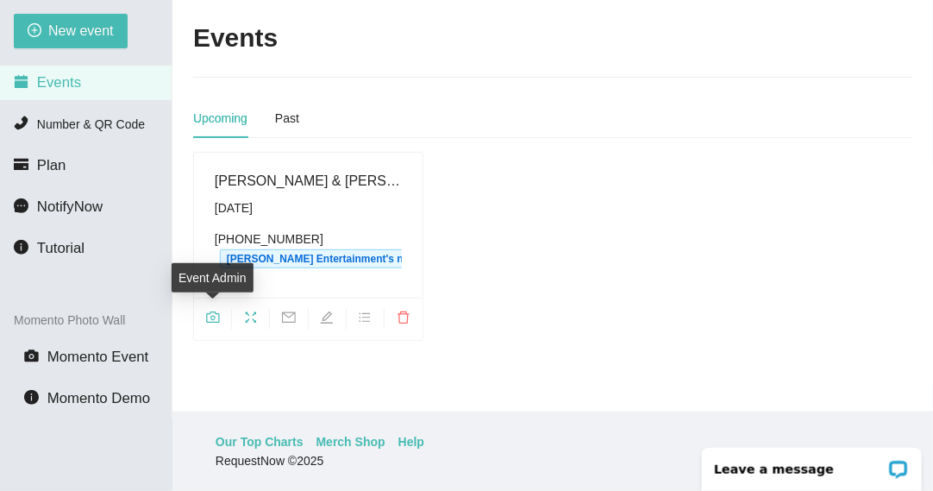
click at [220, 311] on span "camera" at bounding box center [212, 319] width 37 height 19
click at [115, 127] on span "Number & QR Code" at bounding box center [91, 124] width 108 height 14
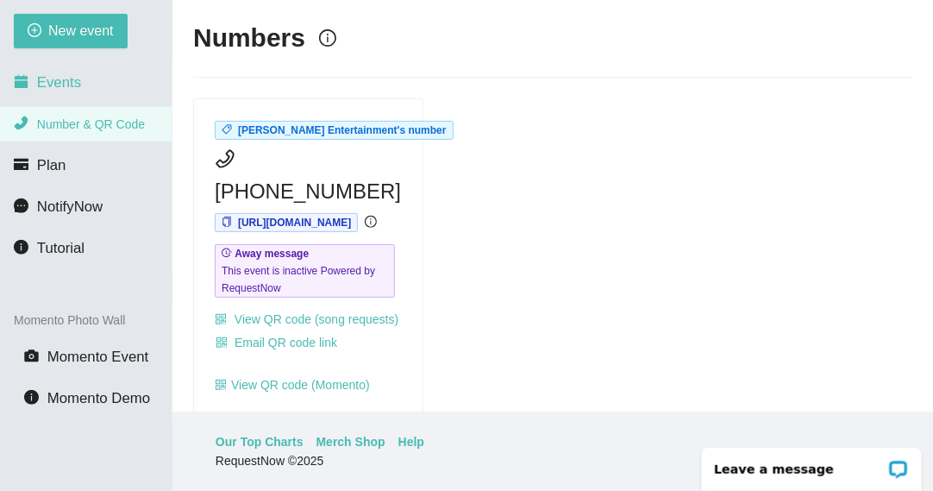
click at [56, 74] on span "Events" at bounding box center [59, 82] width 44 height 16
